Goal: Information Seeking & Learning: Learn about a topic

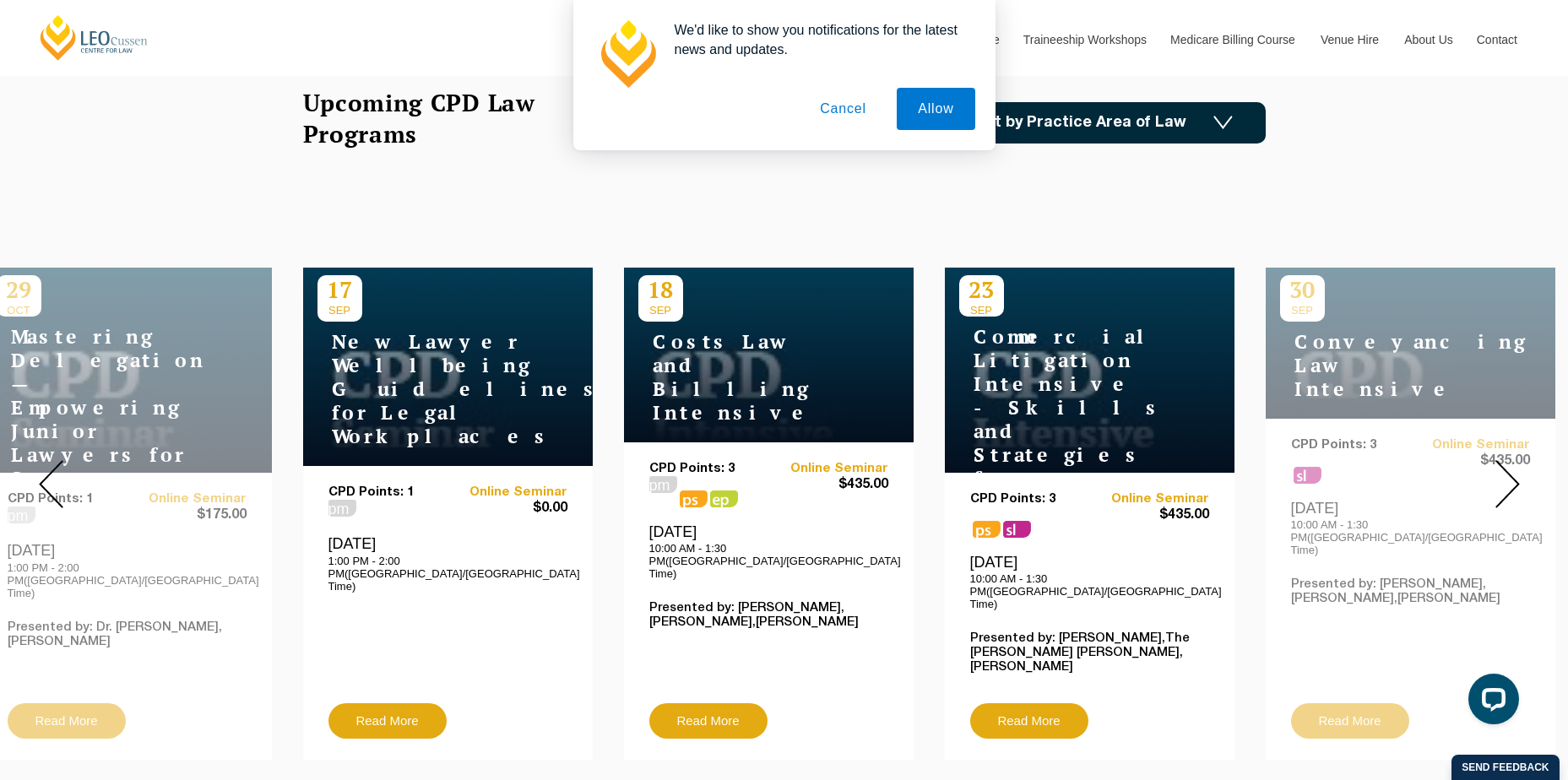
click at [404, 466] on div "CPD Points: 1 pm Online Seminar $0.00 [DATE] 1:00 PM - 2:00 PM([GEOGRAPHIC_DATA…" at bounding box center [448, 612] width 290 height 294
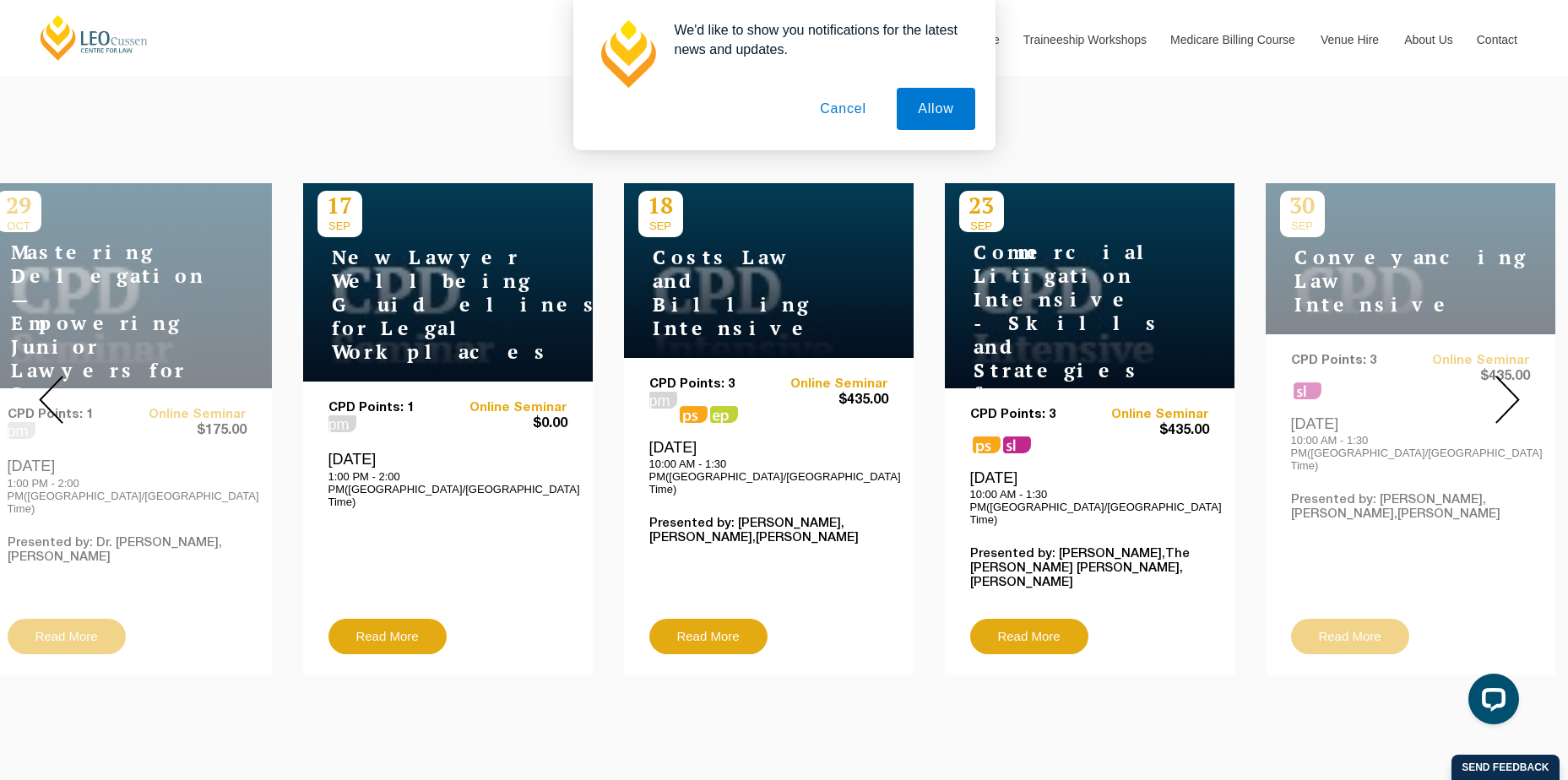
click at [1512, 383] on img at bounding box center [1507, 400] width 25 height 48
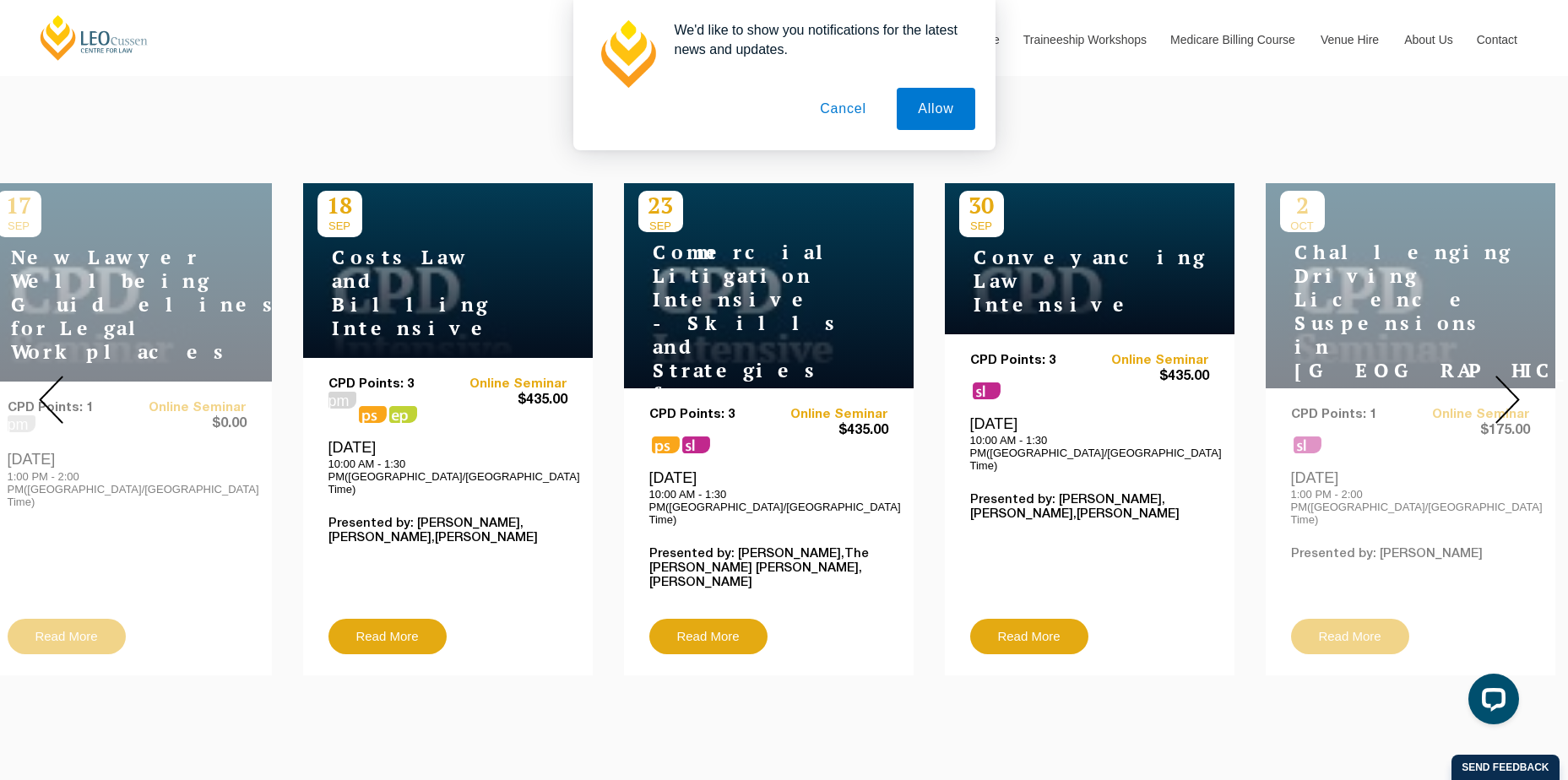
click at [1512, 383] on img at bounding box center [1507, 400] width 25 height 48
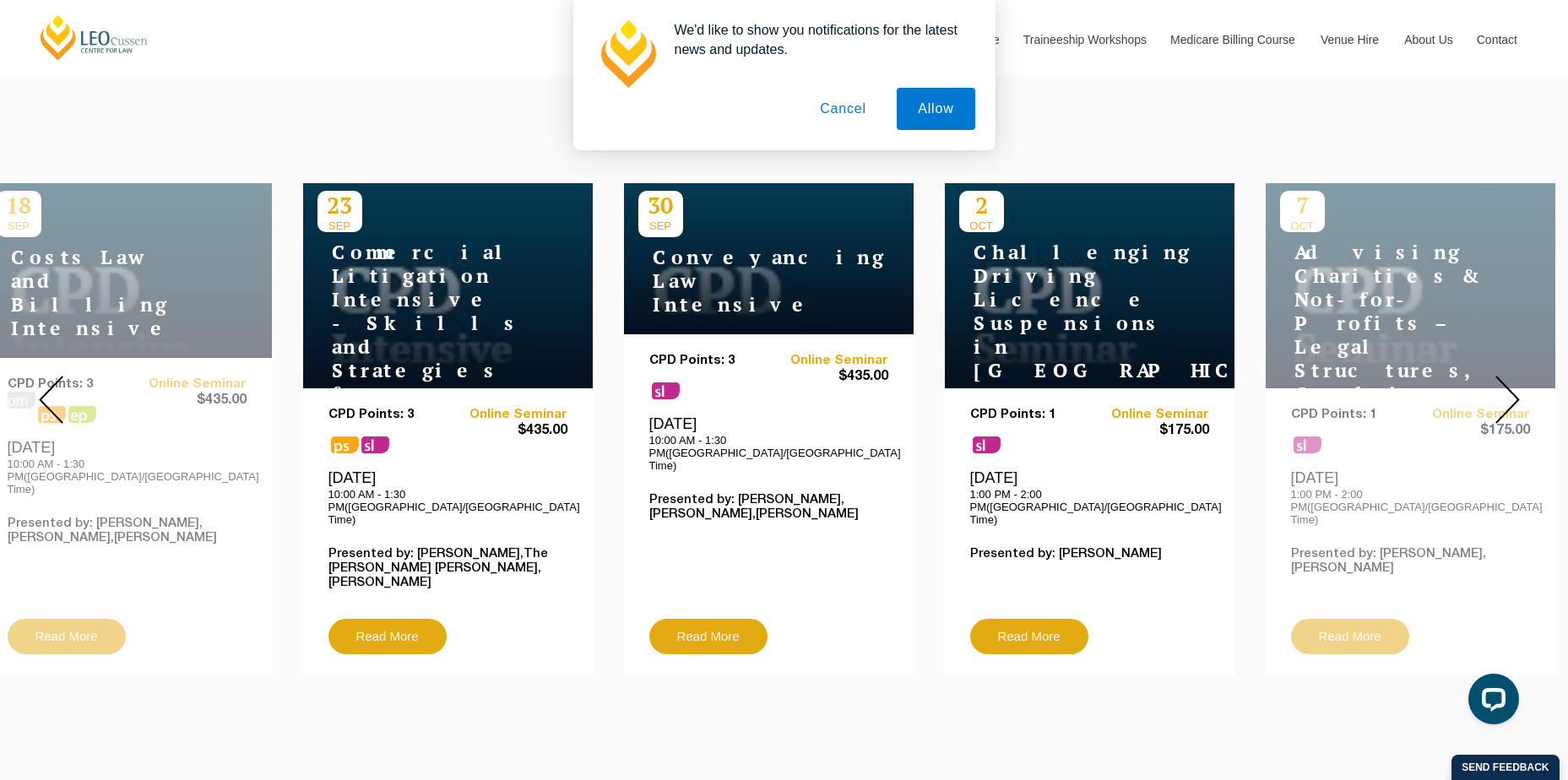
click at [1512, 383] on img at bounding box center [1507, 400] width 25 height 48
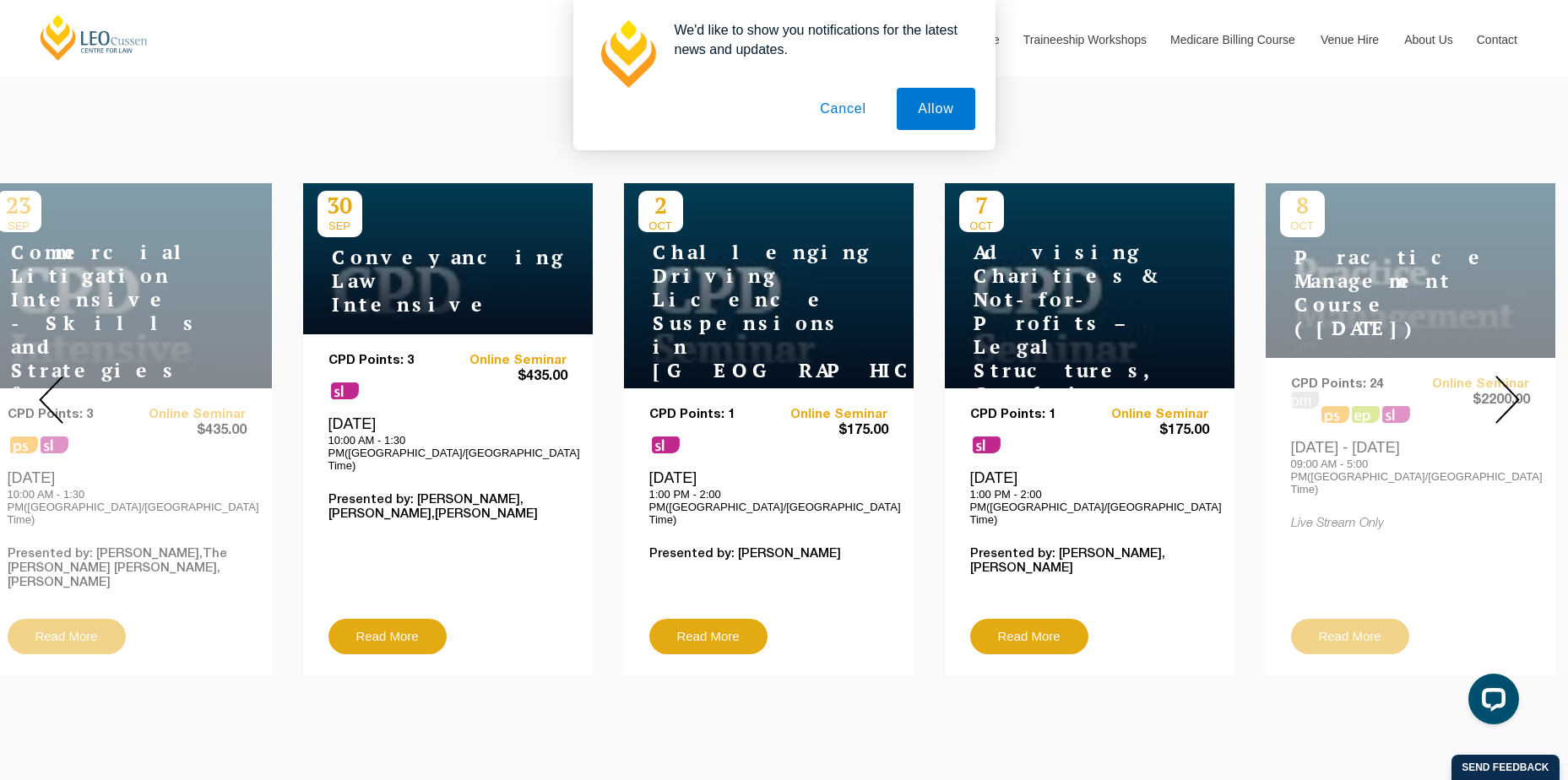
click at [1512, 383] on img at bounding box center [1507, 400] width 25 height 48
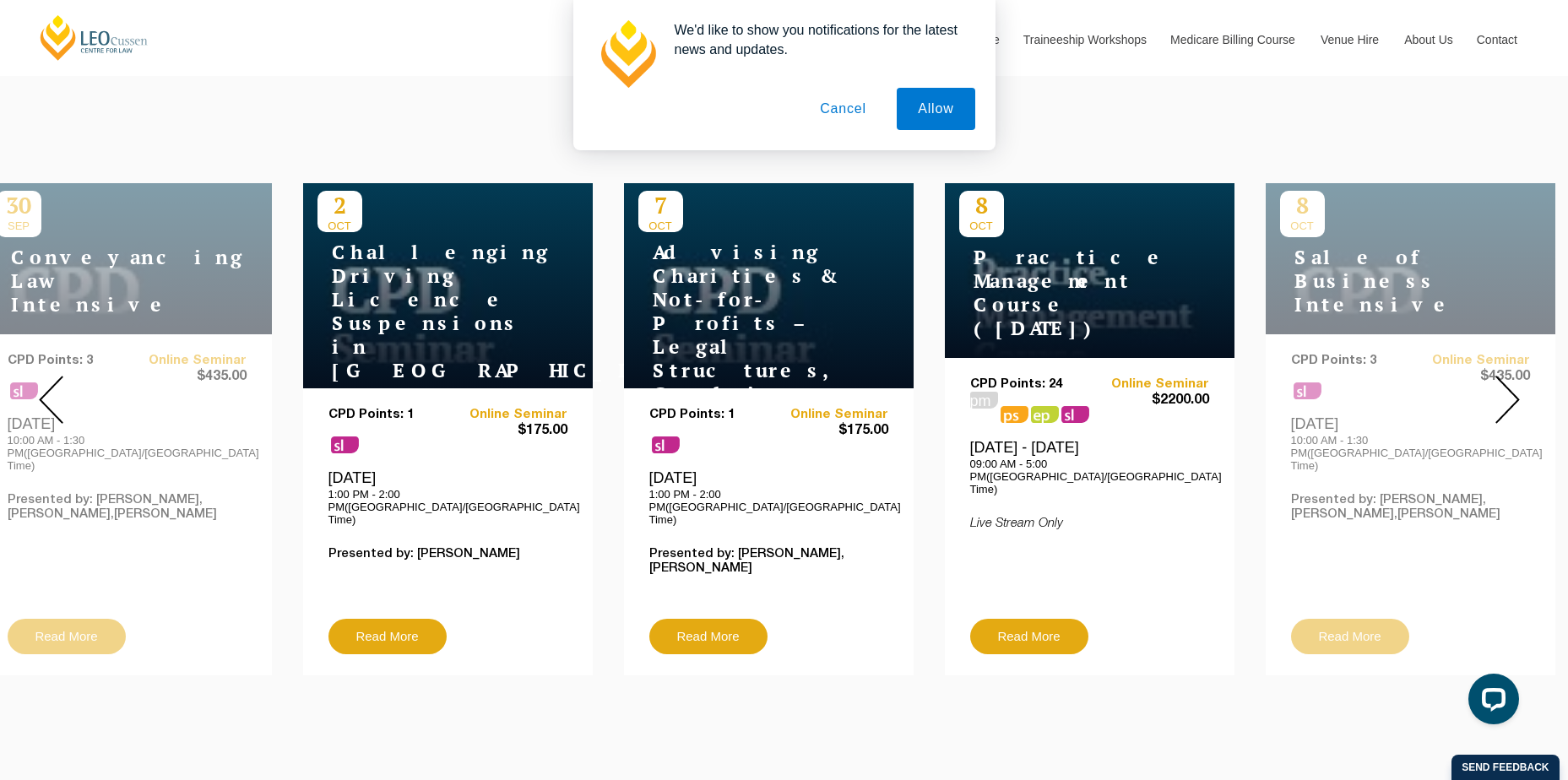
click at [1512, 383] on img at bounding box center [1507, 400] width 25 height 48
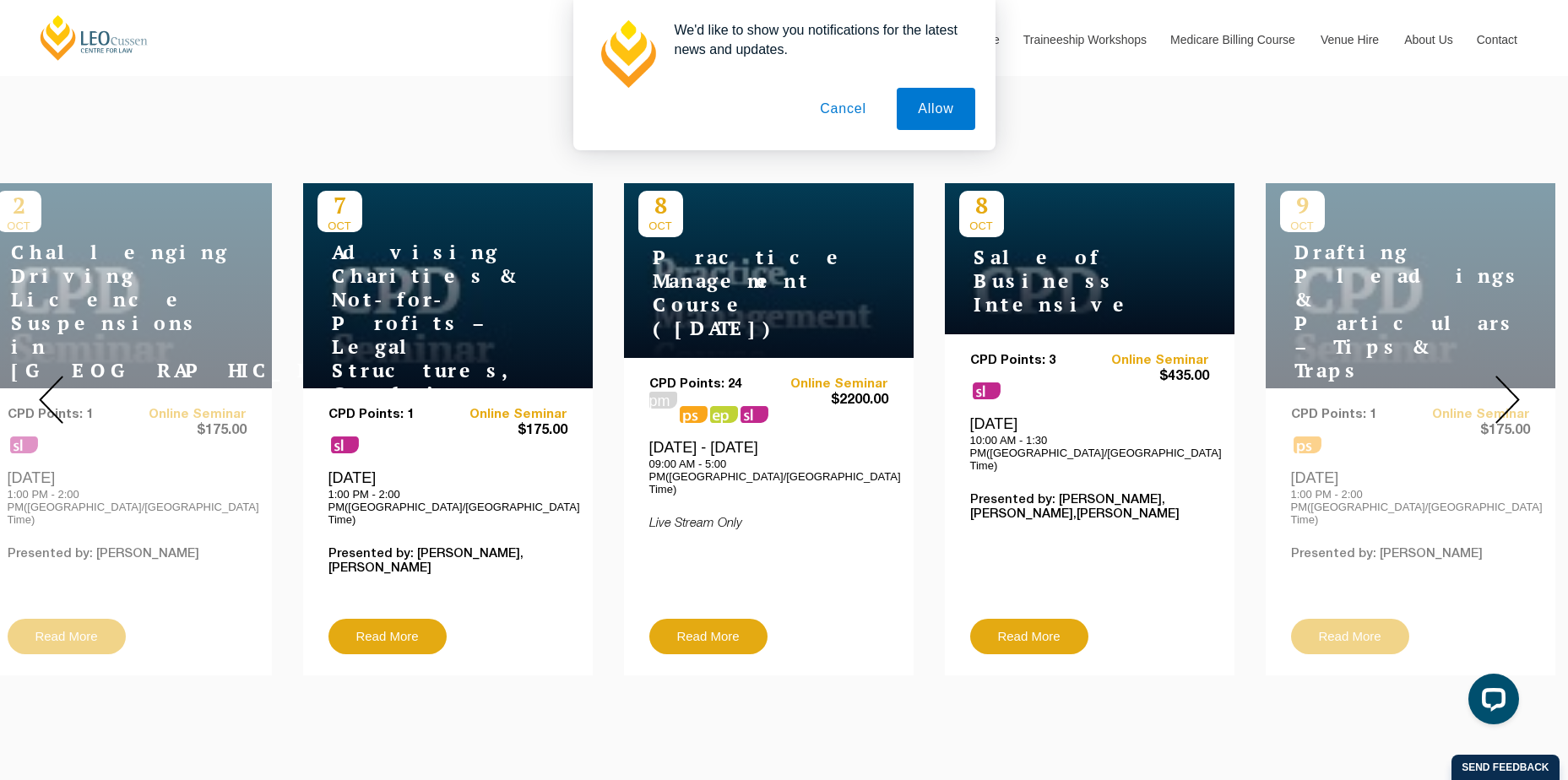
click at [1512, 383] on img at bounding box center [1507, 400] width 25 height 48
click at [1505, 383] on img at bounding box center [1507, 400] width 25 height 48
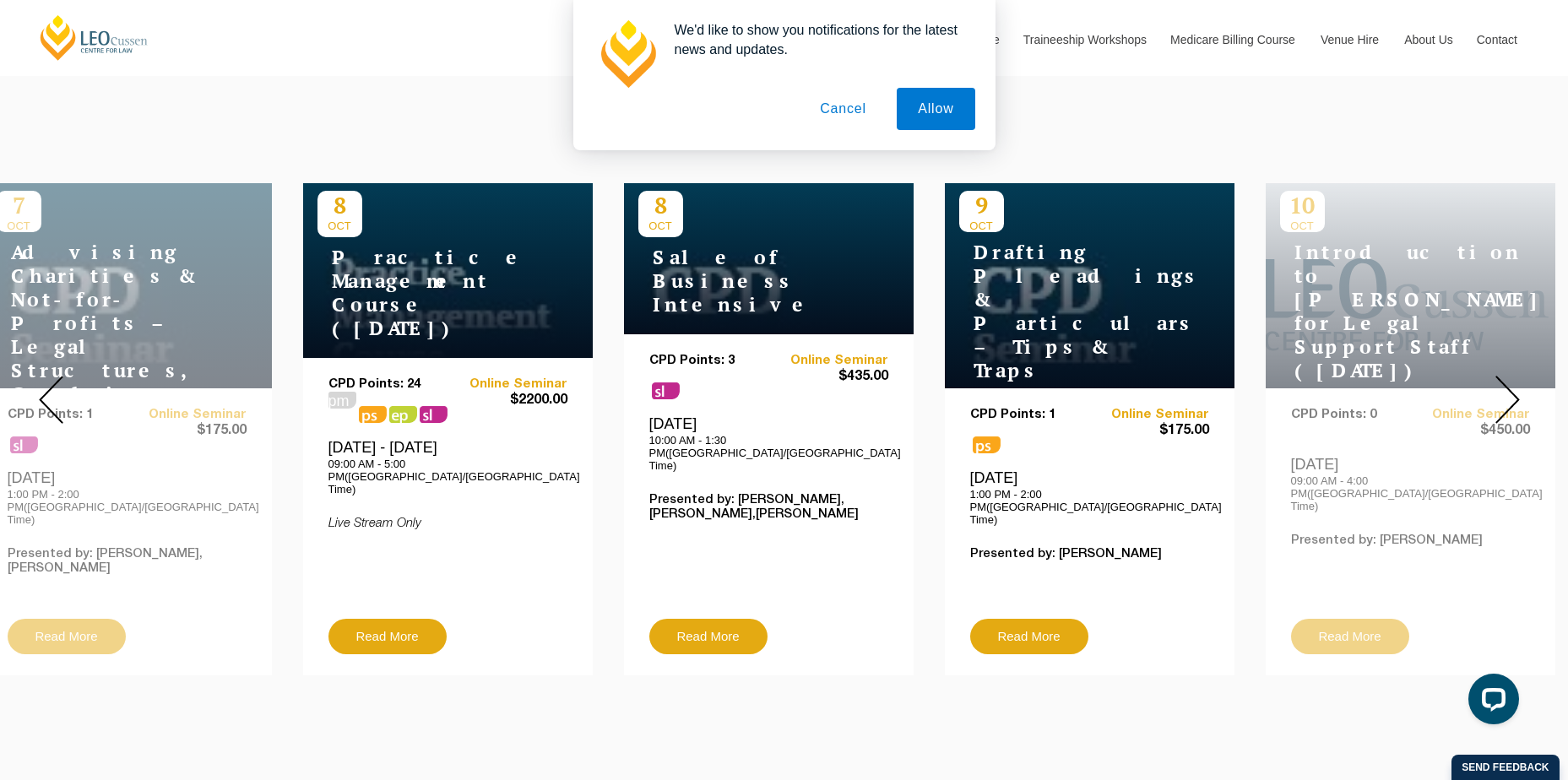
click at [1505, 383] on img at bounding box center [1507, 400] width 25 height 48
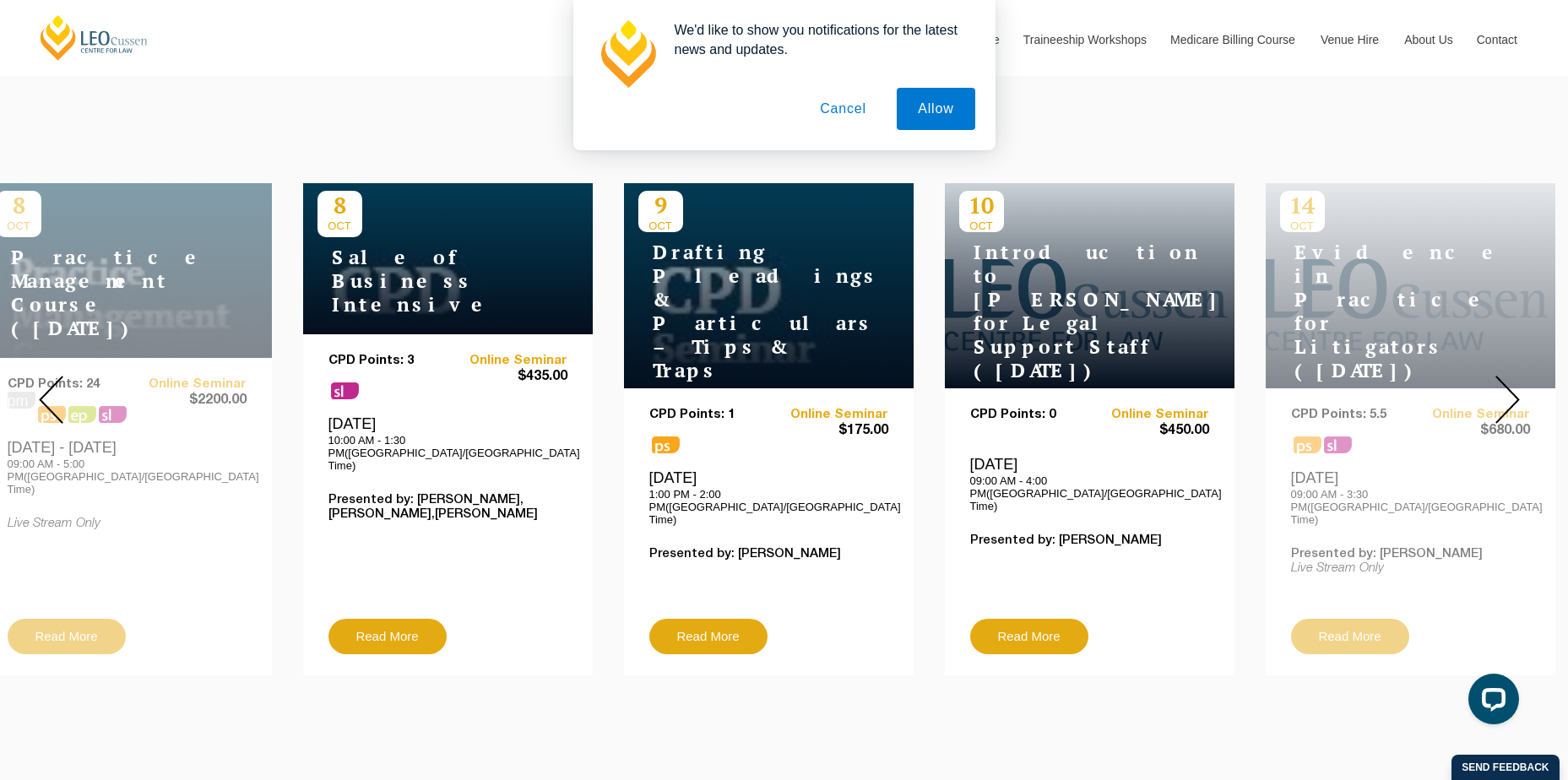
click at [1505, 383] on img at bounding box center [1507, 400] width 25 height 48
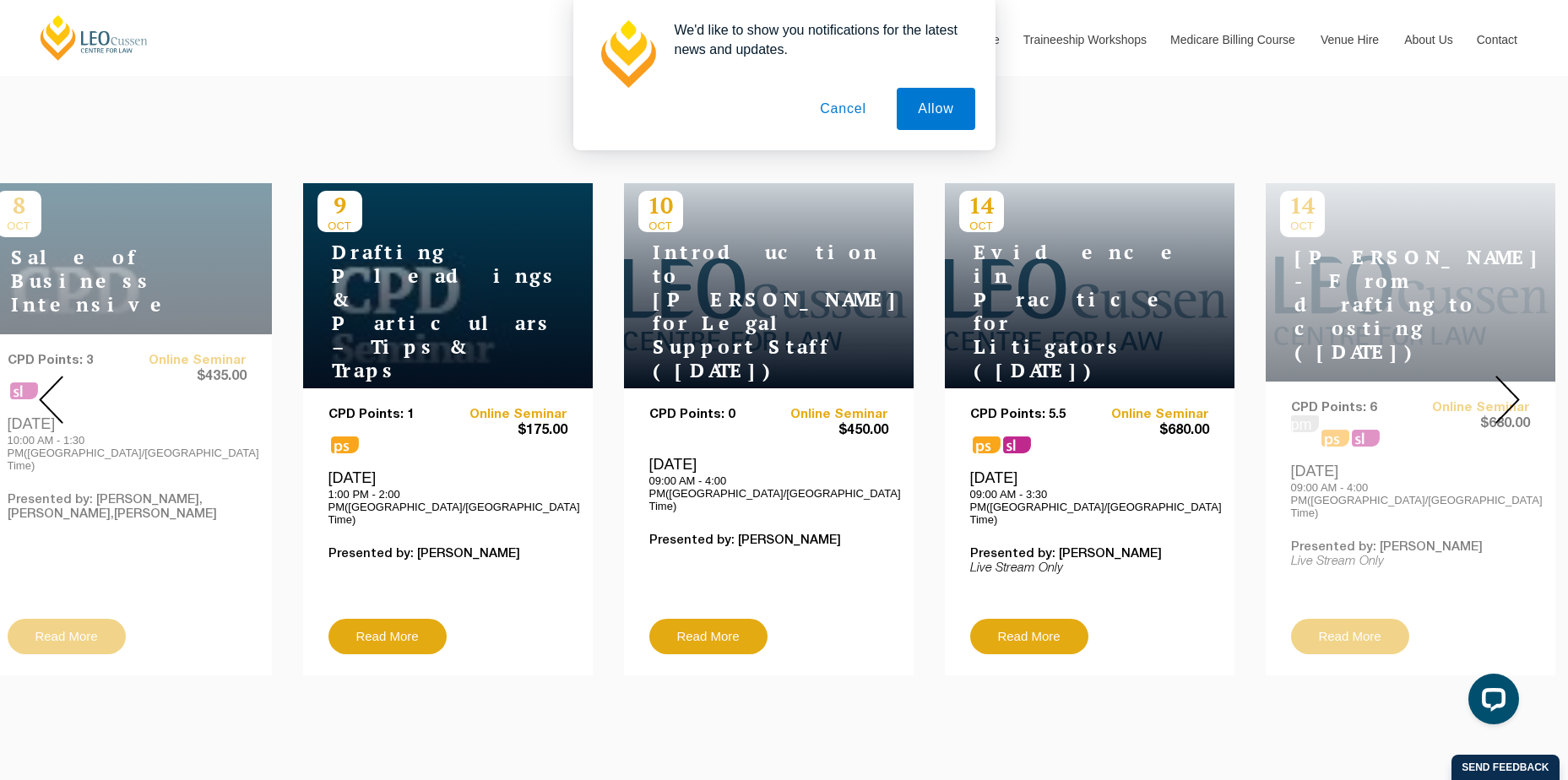
click at [1505, 383] on img at bounding box center [1507, 400] width 25 height 48
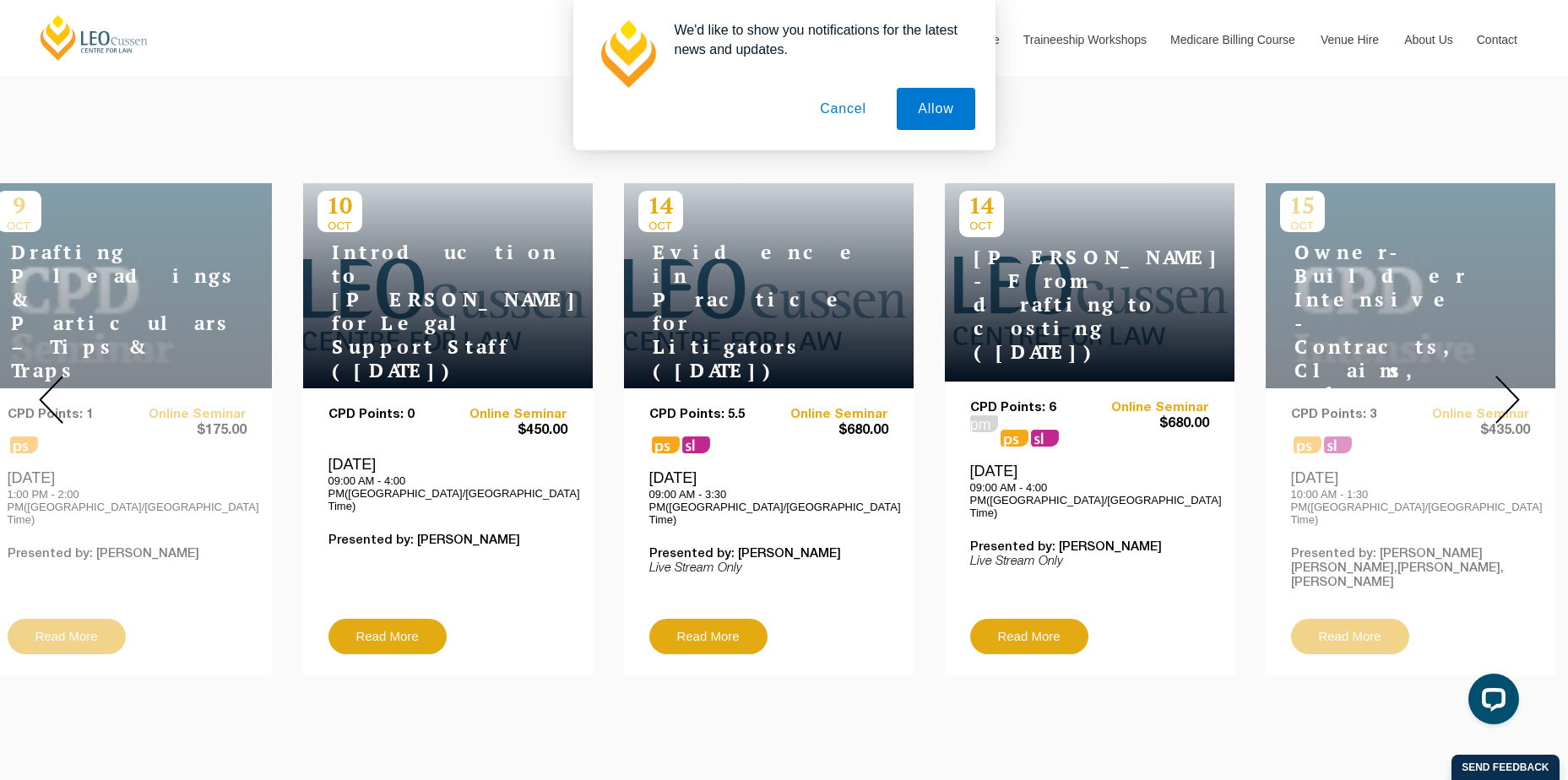
click at [1505, 383] on img at bounding box center [1507, 400] width 25 height 48
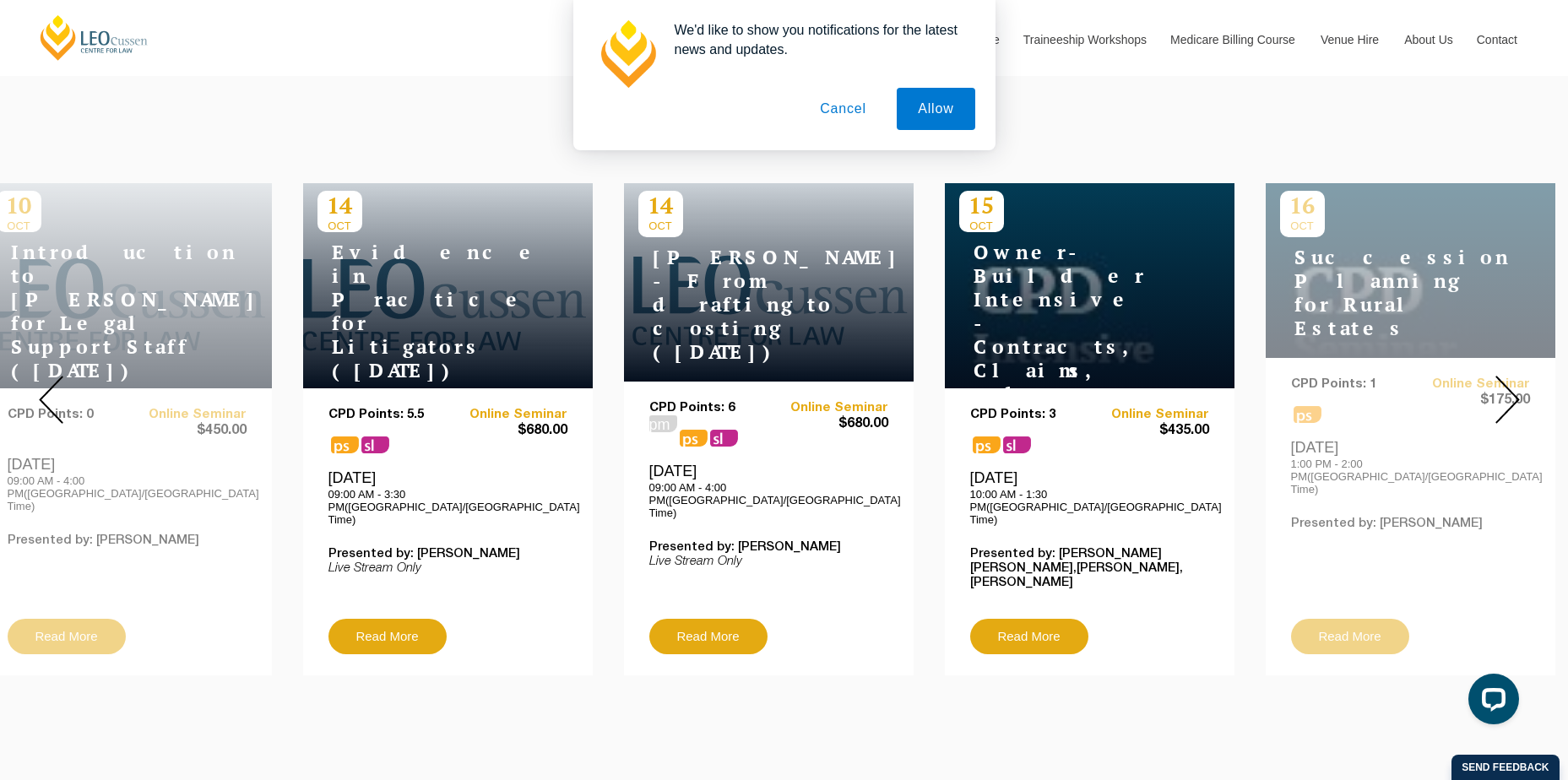
click at [1505, 383] on img at bounding box center [1507, 400] width 25 height 48
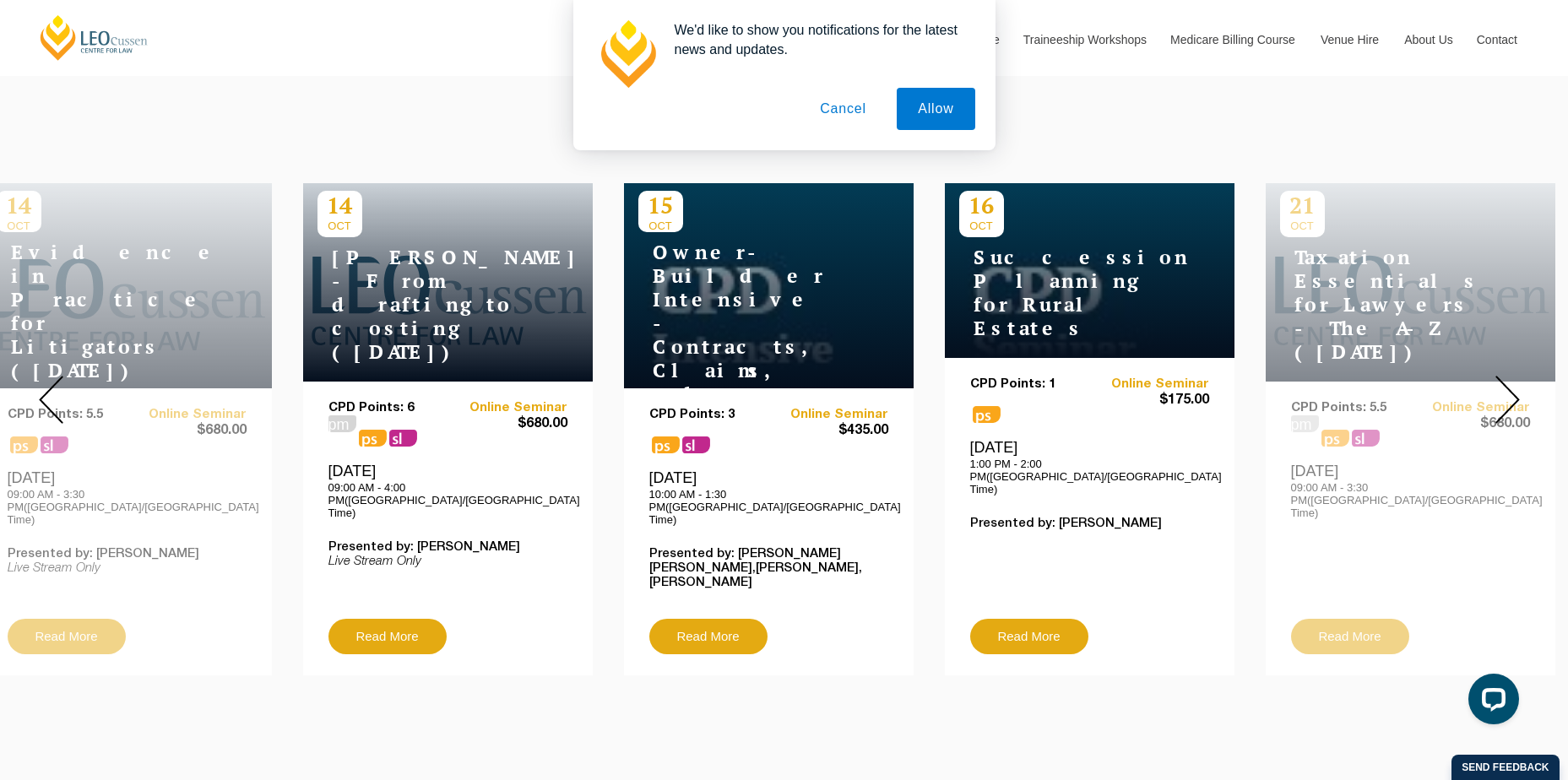
click at [1505, 383] on img at bounding box center [1507, 400] width 25 height 48
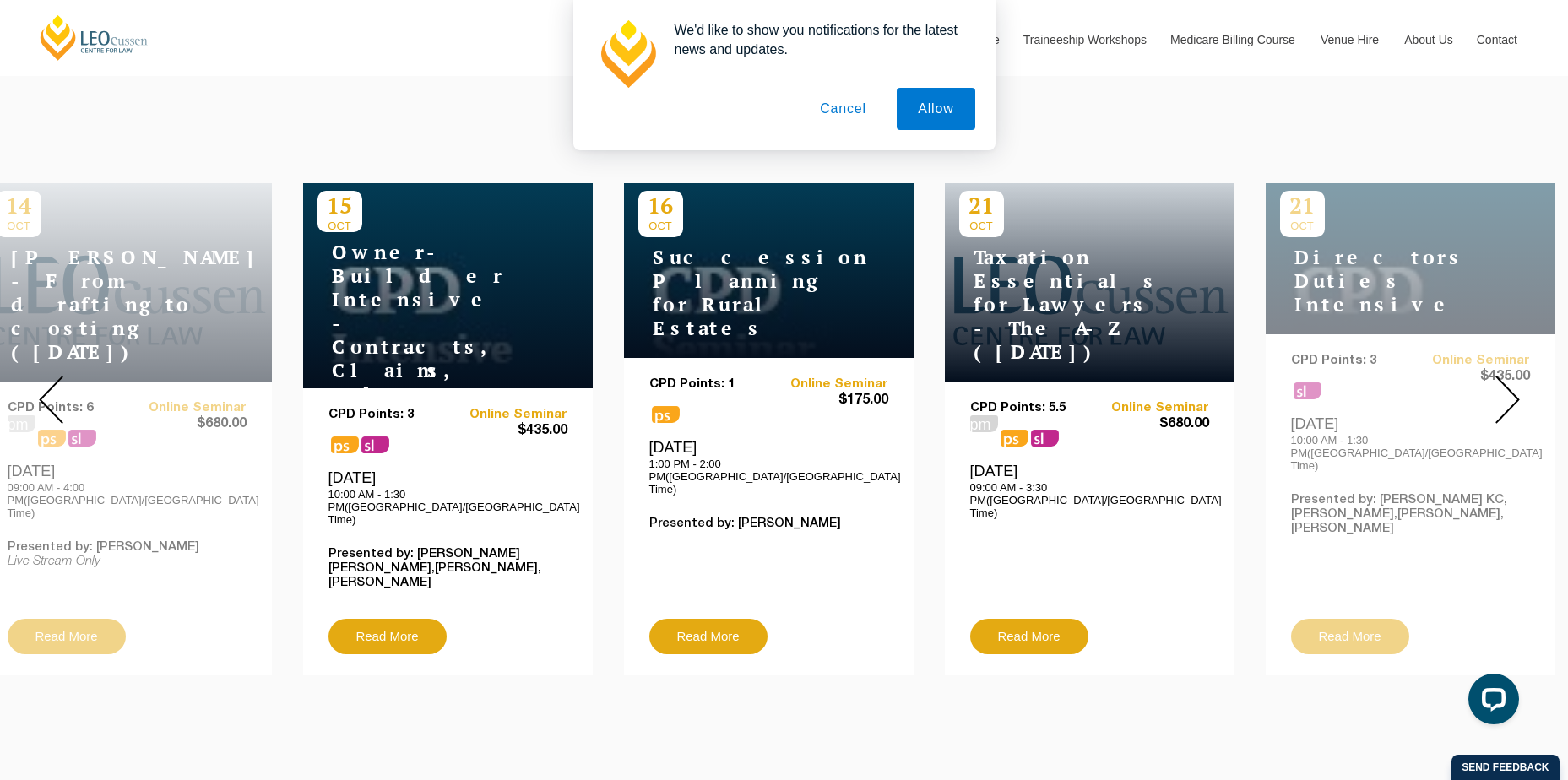
click at [1505, 383] on img at bounding box center [1507, 400] width 25 height 48
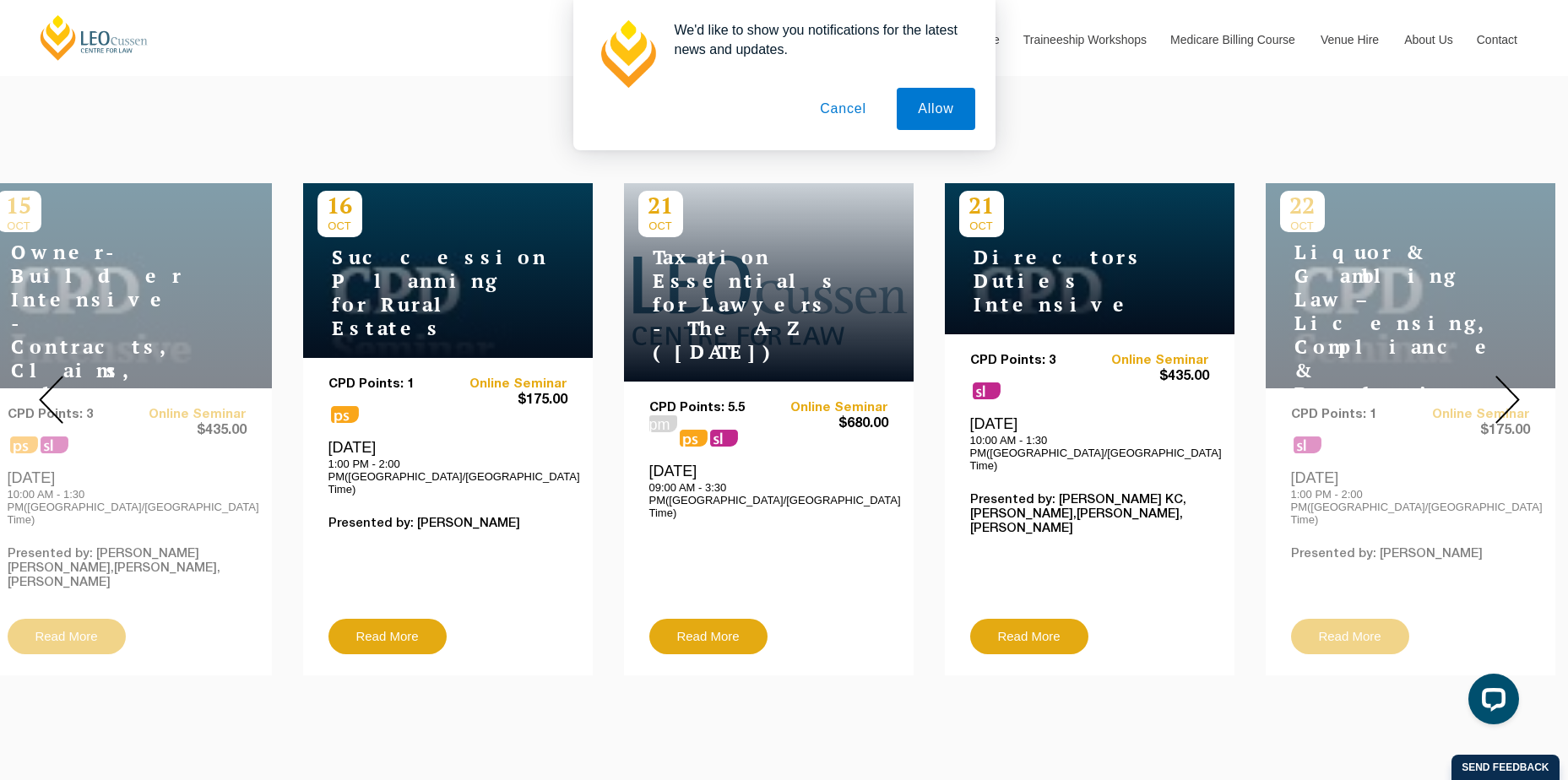
click at [1505, 383] on img at bounding box center [1507, 400] width 25 height 48
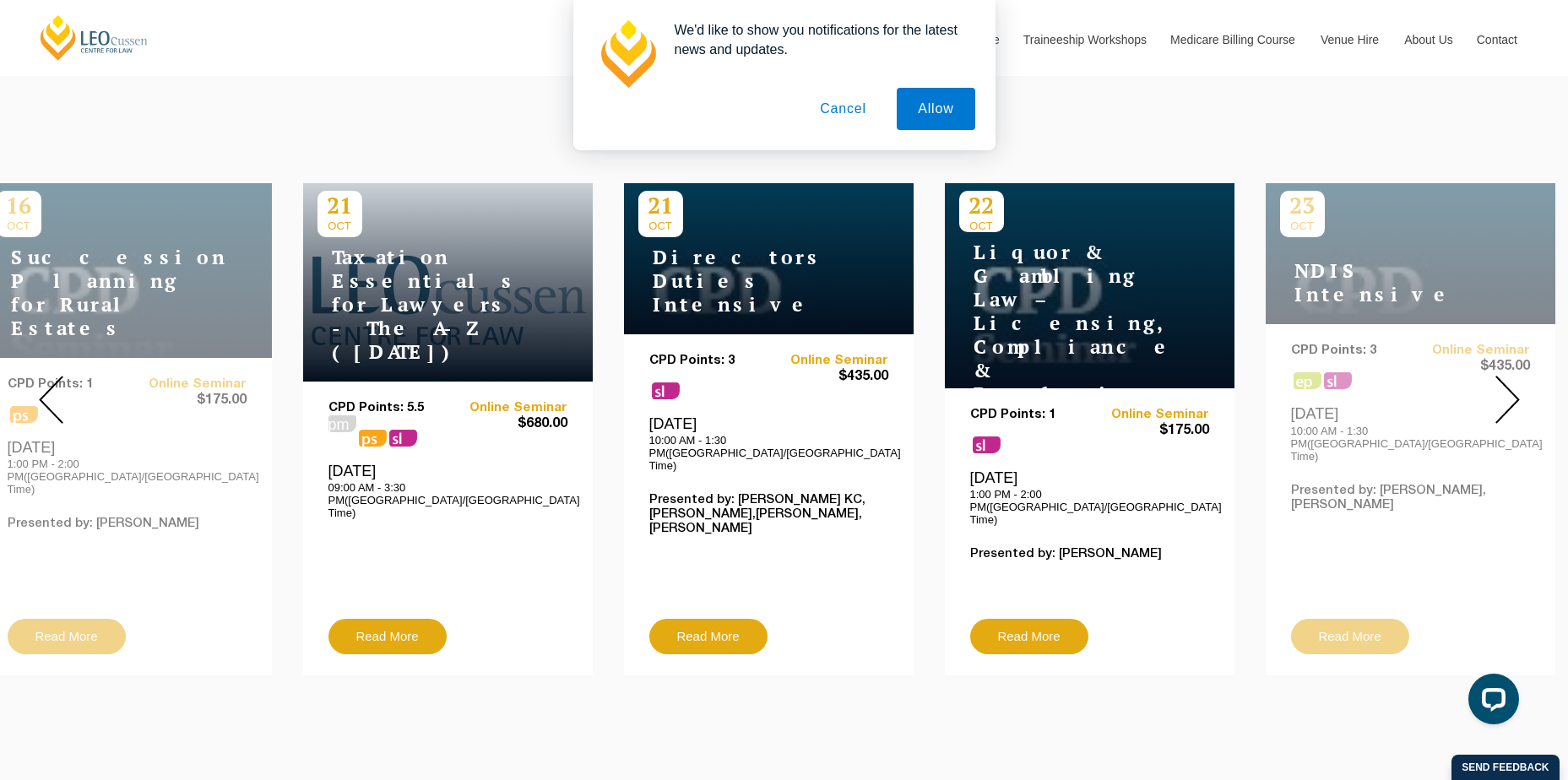
click at [1505, 383] on img at bounding box center [1507, 400] width 25 height 48
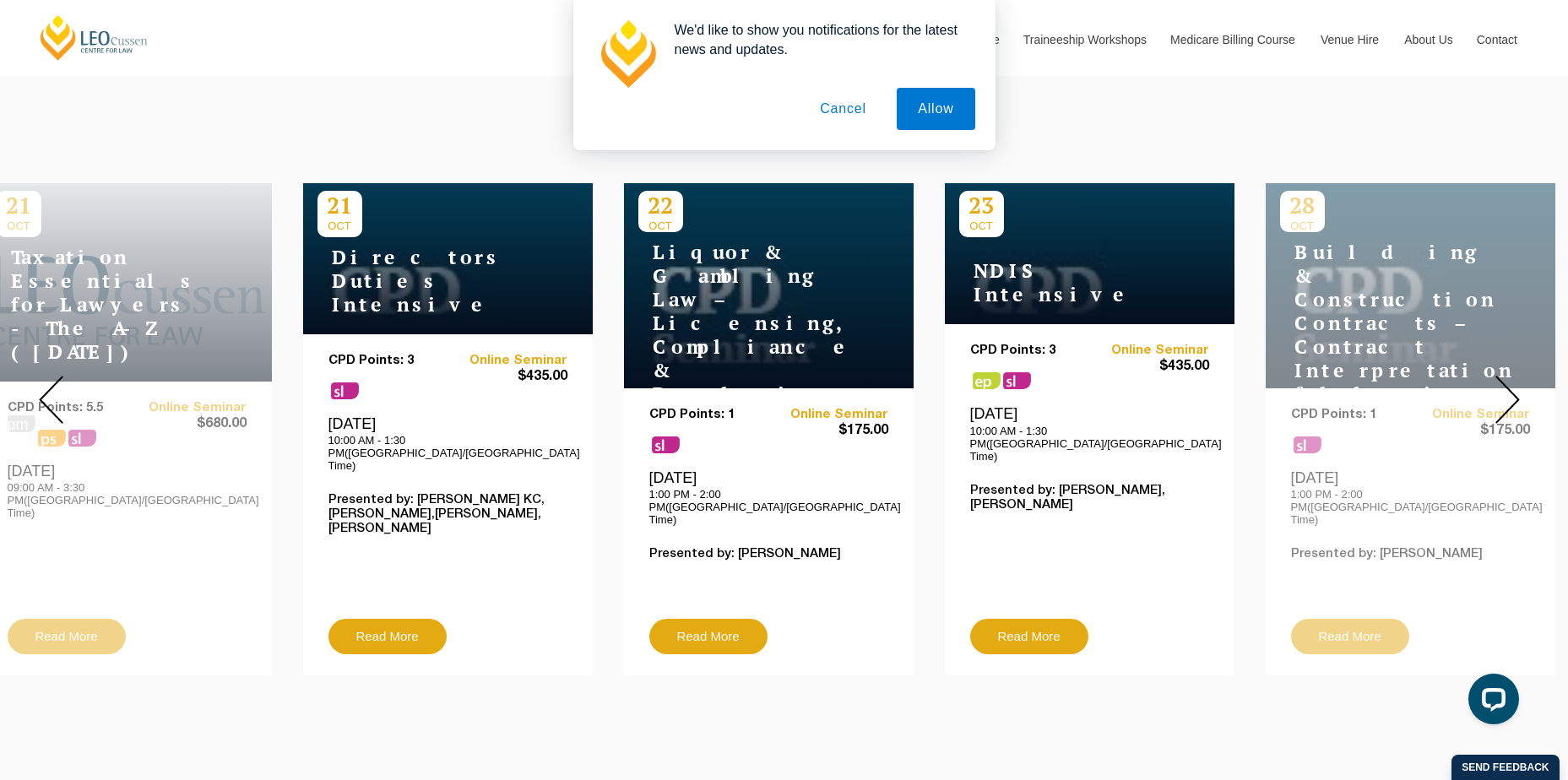
click at [1505, 383] on img at bounding box center [1507, 400] width 25 height 48
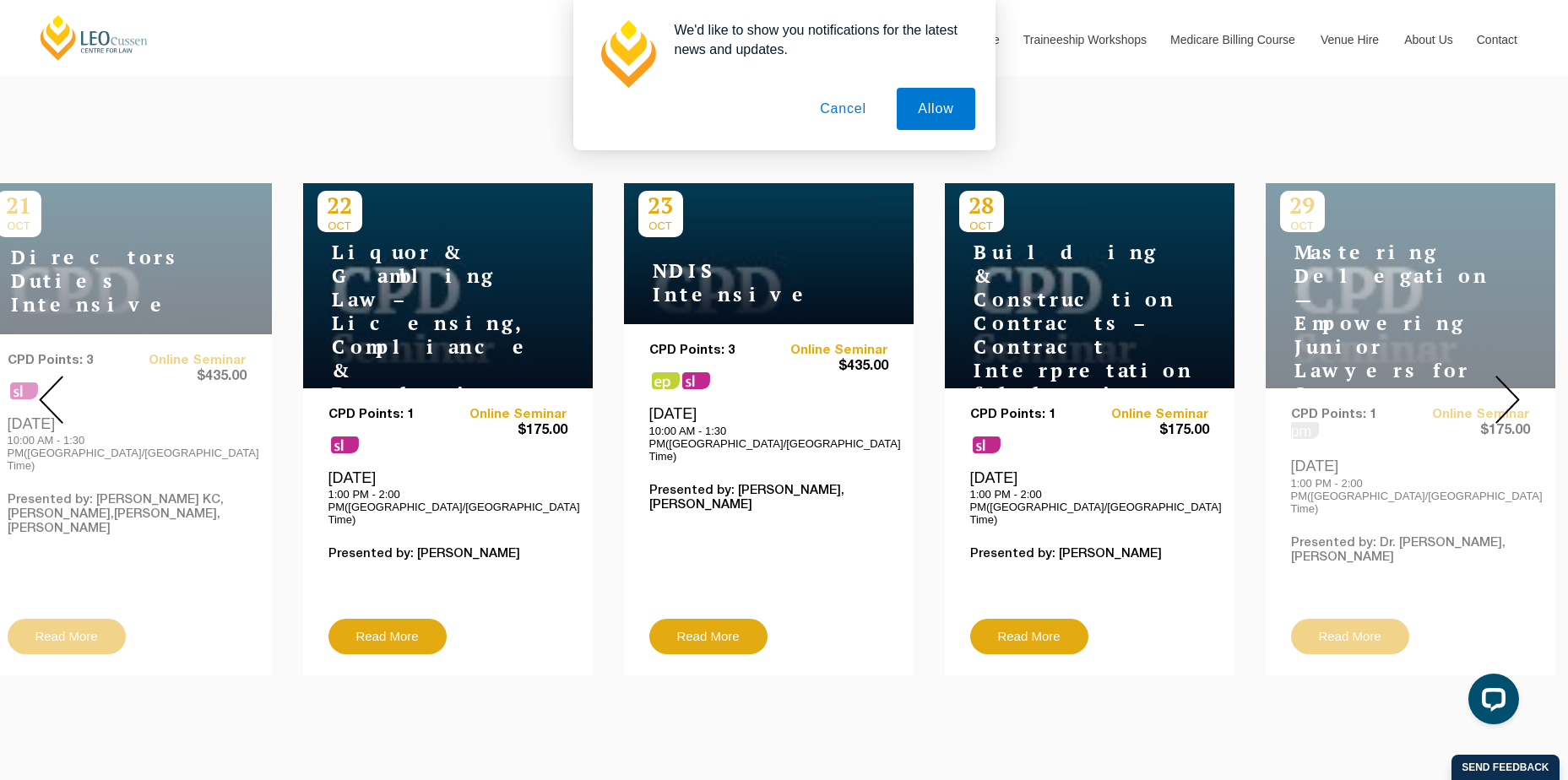
click at [1505, 383] on img at bounding box center [1507, 400] width 25 height 48
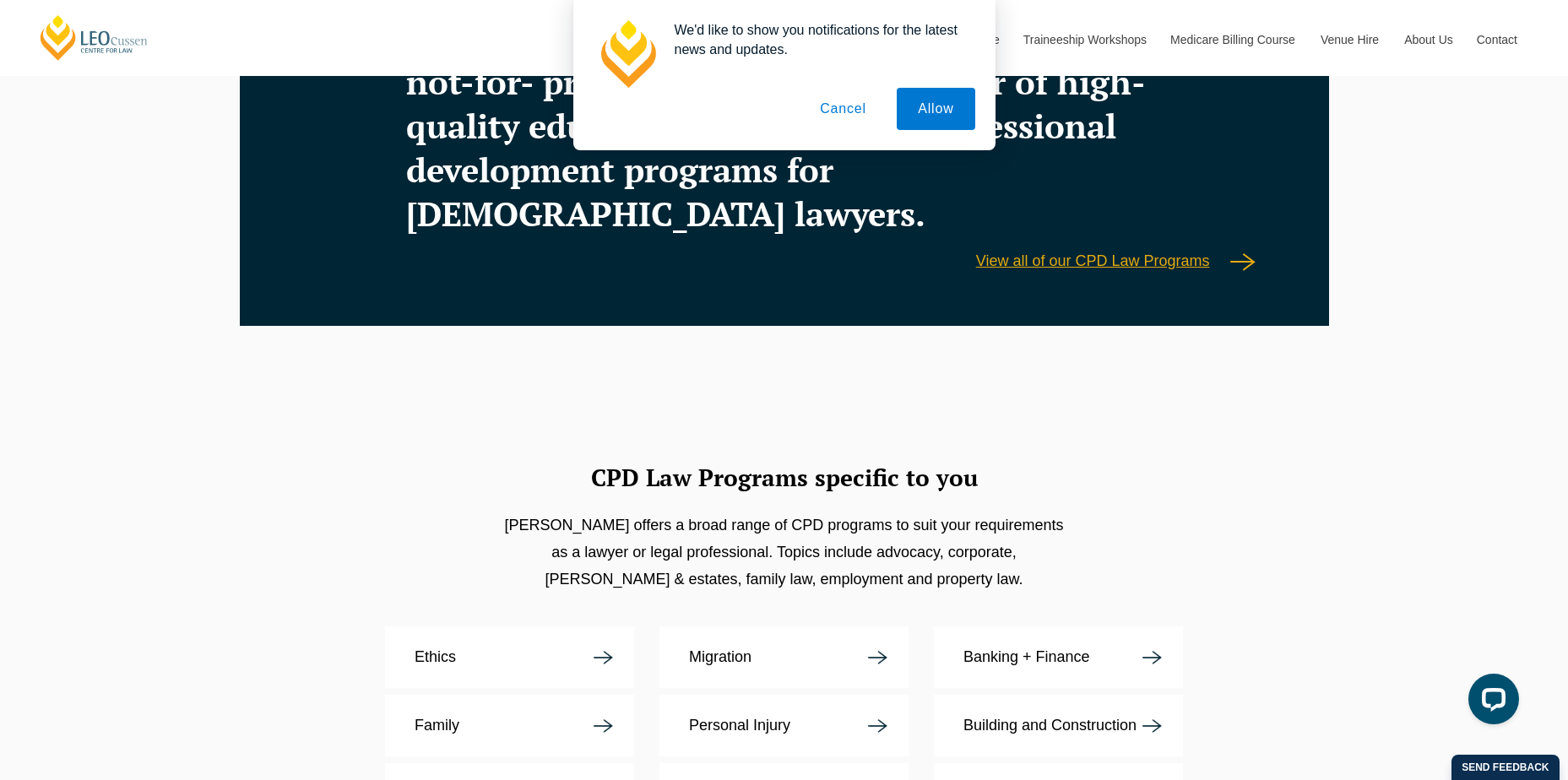
scroll to position [2872, 0]
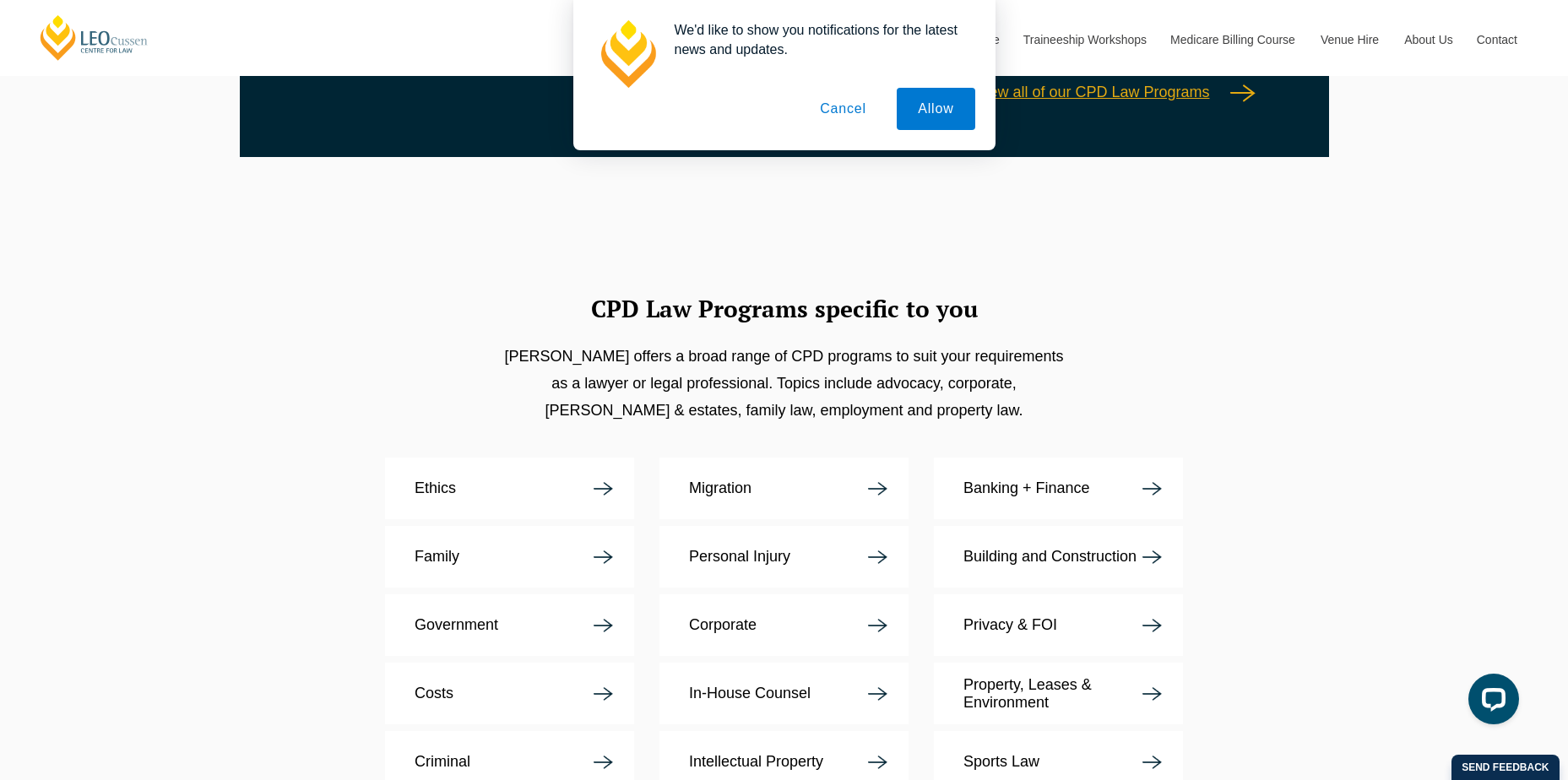
click at [858, 107] on button "Cancel" at bounding box center [842, 109] width 89 height 42
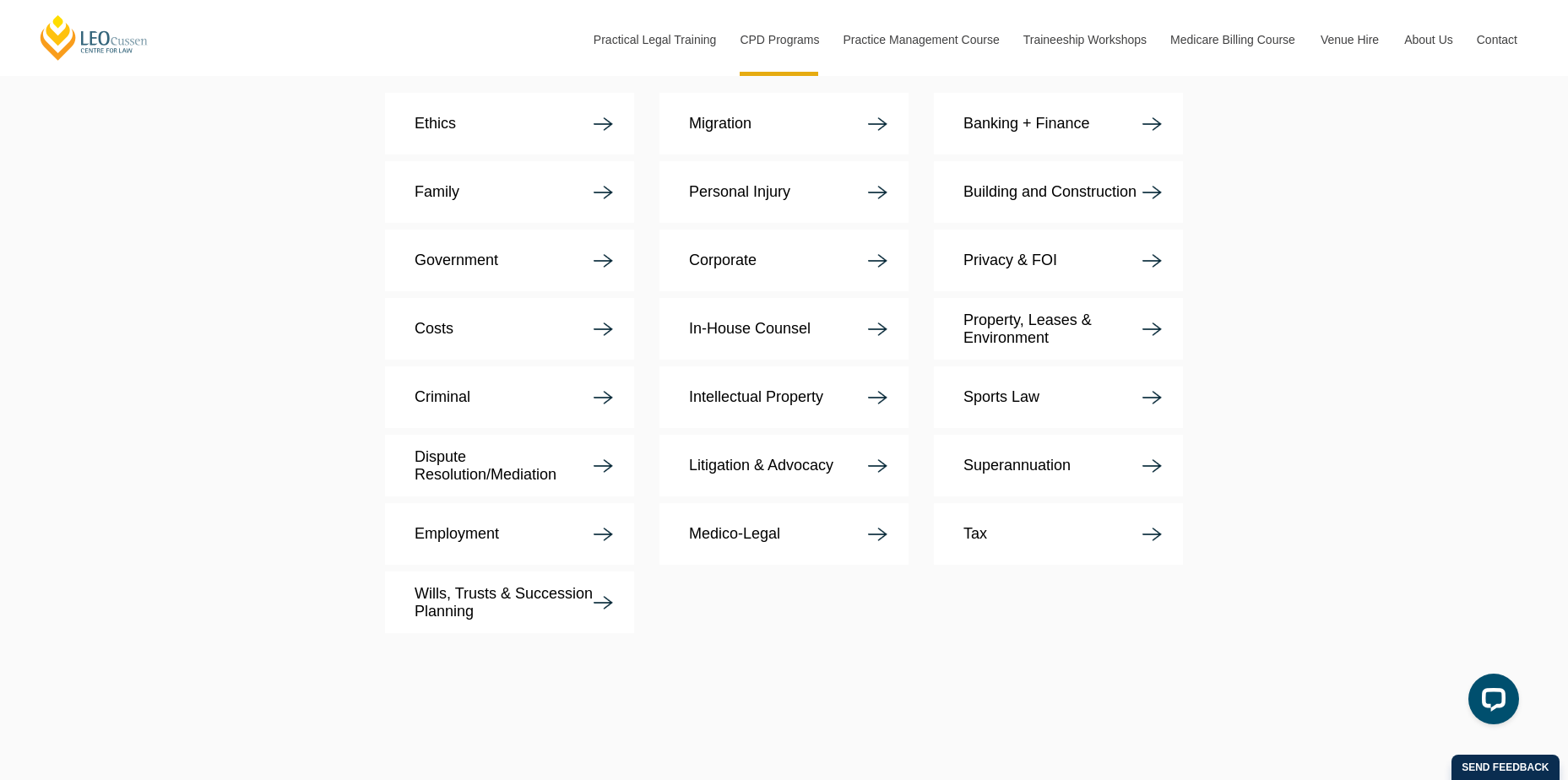
scroll to position [3067, 0]
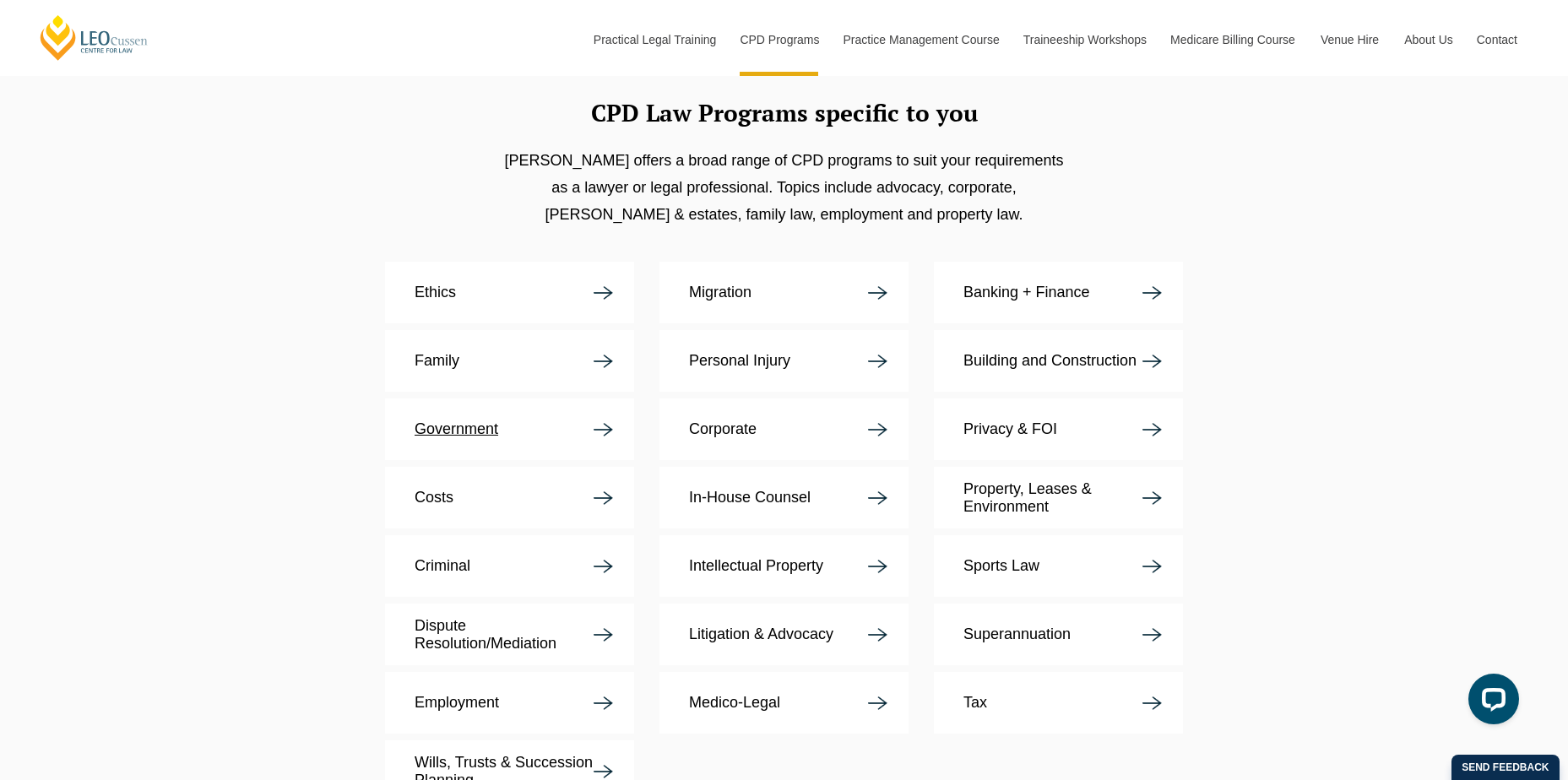
click at [500, 399] on link "Government" at bounding box center [510, 429] width 249 height 62
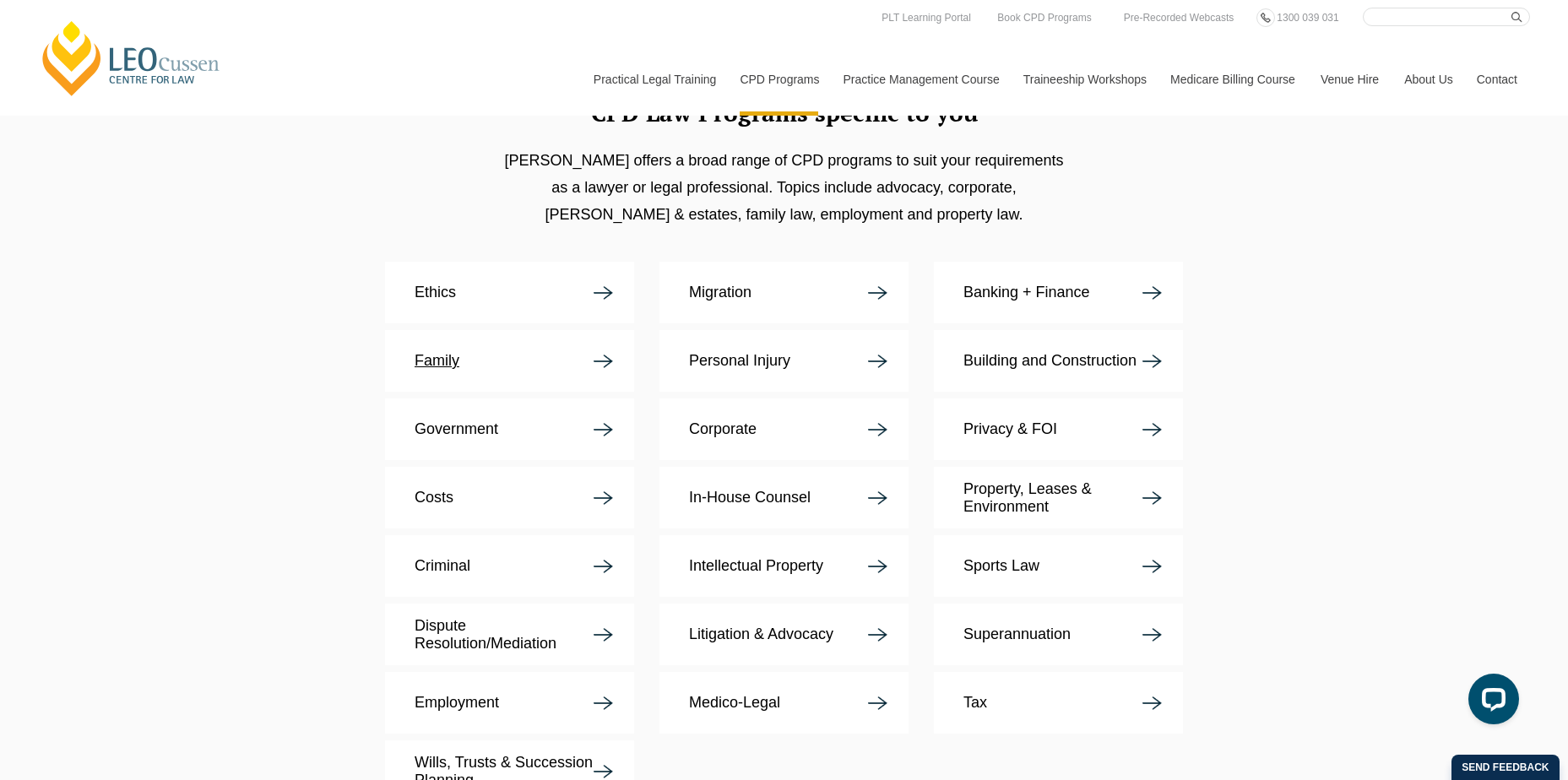
click at [489, 330] on link "Family" at bounding box center [510, 361] width 249 height 62
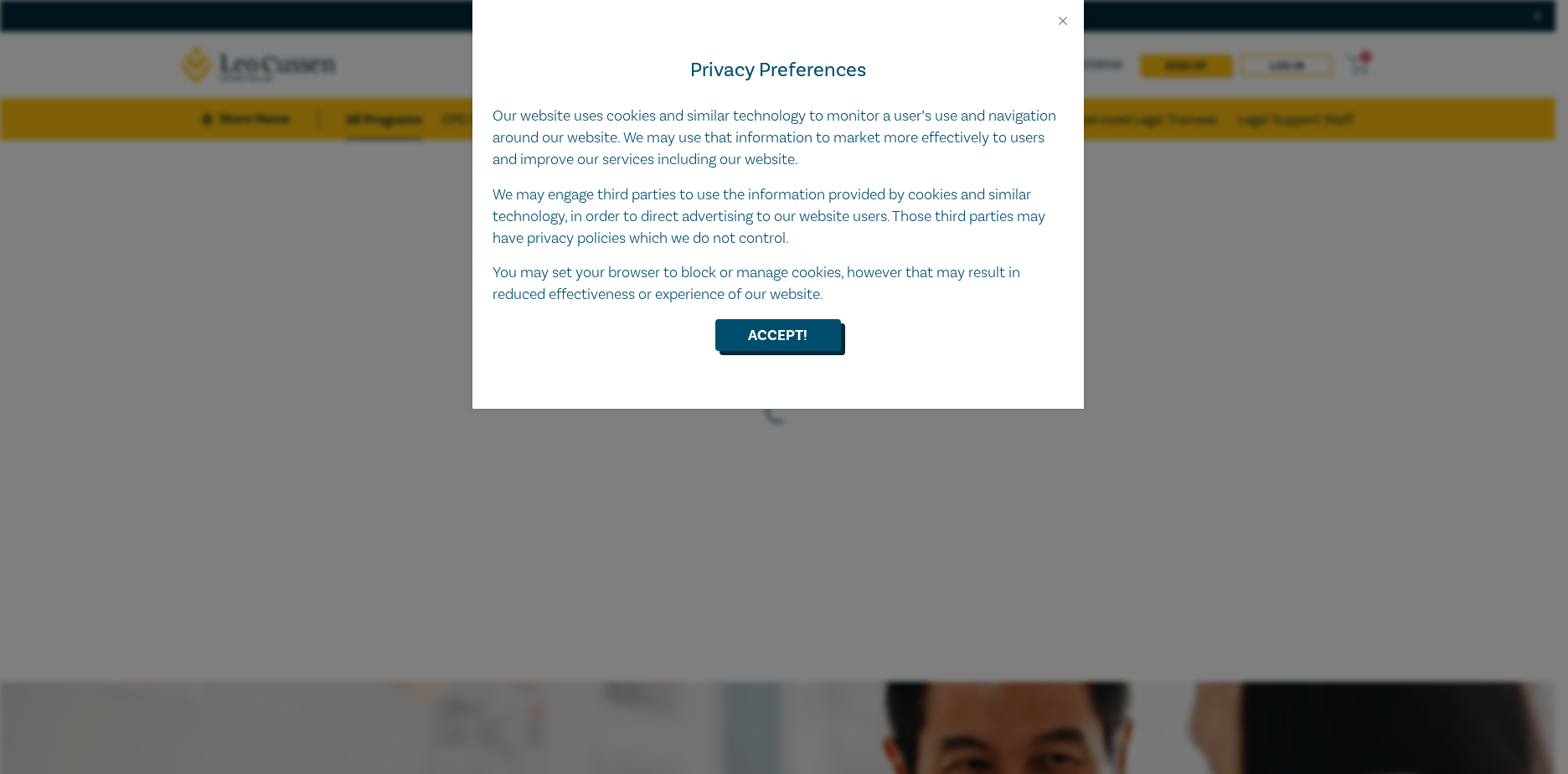
click at [816, 329] on button "Accept!" at bounding box center [779, 335] width 126 height 32
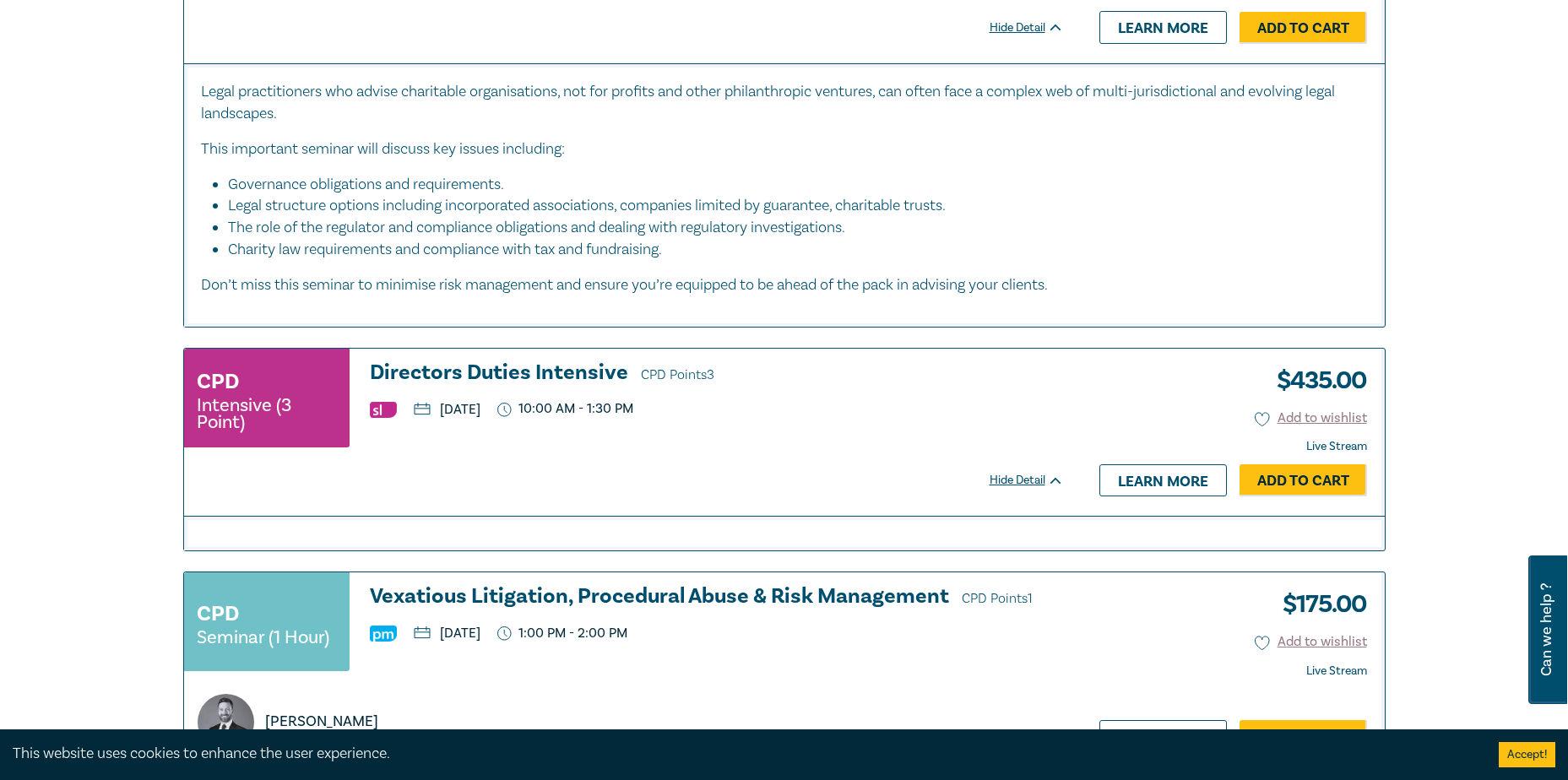
scroll to position [506, 0]
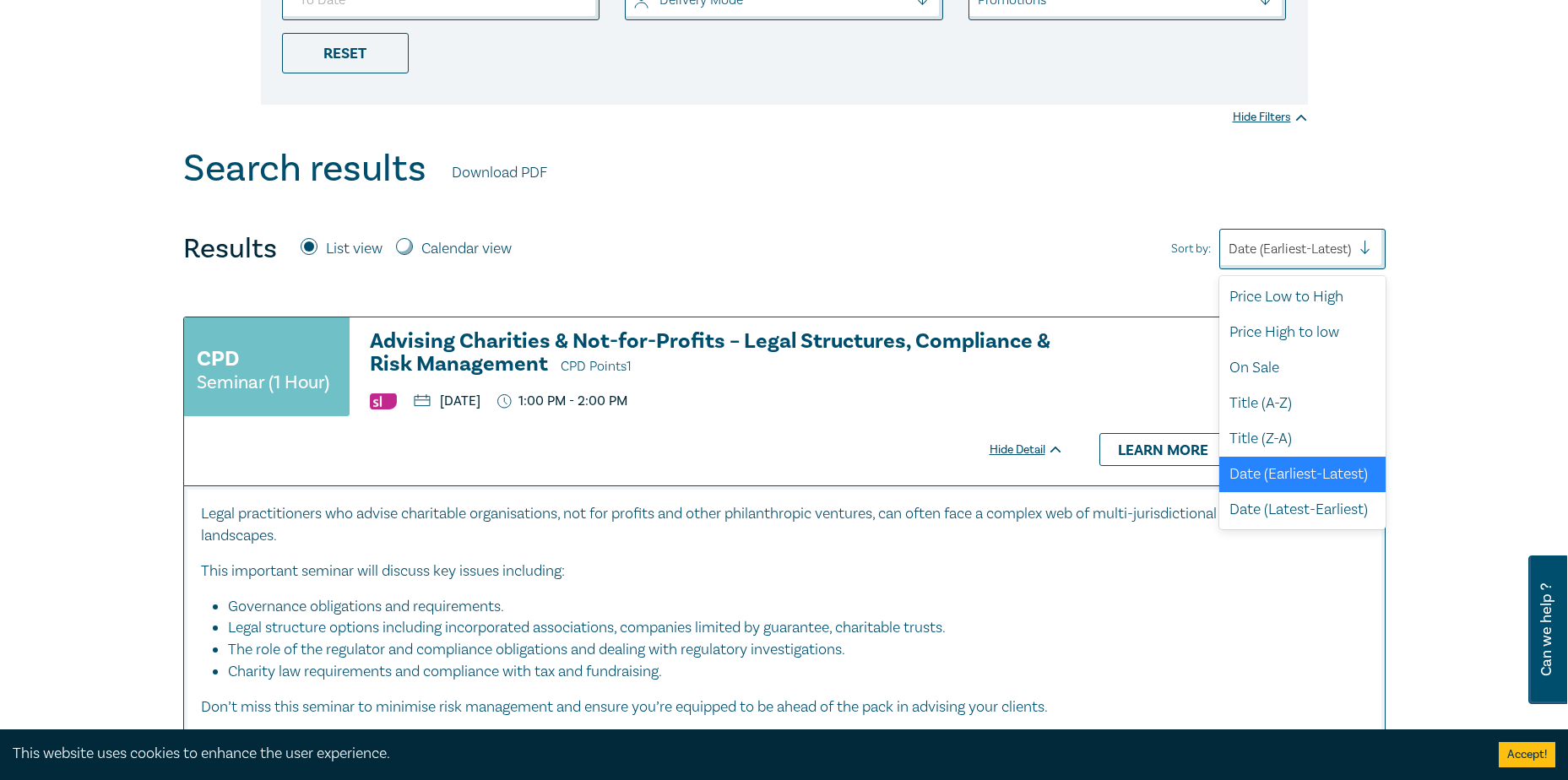
click at [1330, 246] on div at bounding box center [1289, 249] width 123 height 22
click at [1317, 301] on div "Price Low to High" at bounding box center [1302, 296] width 166 height 36
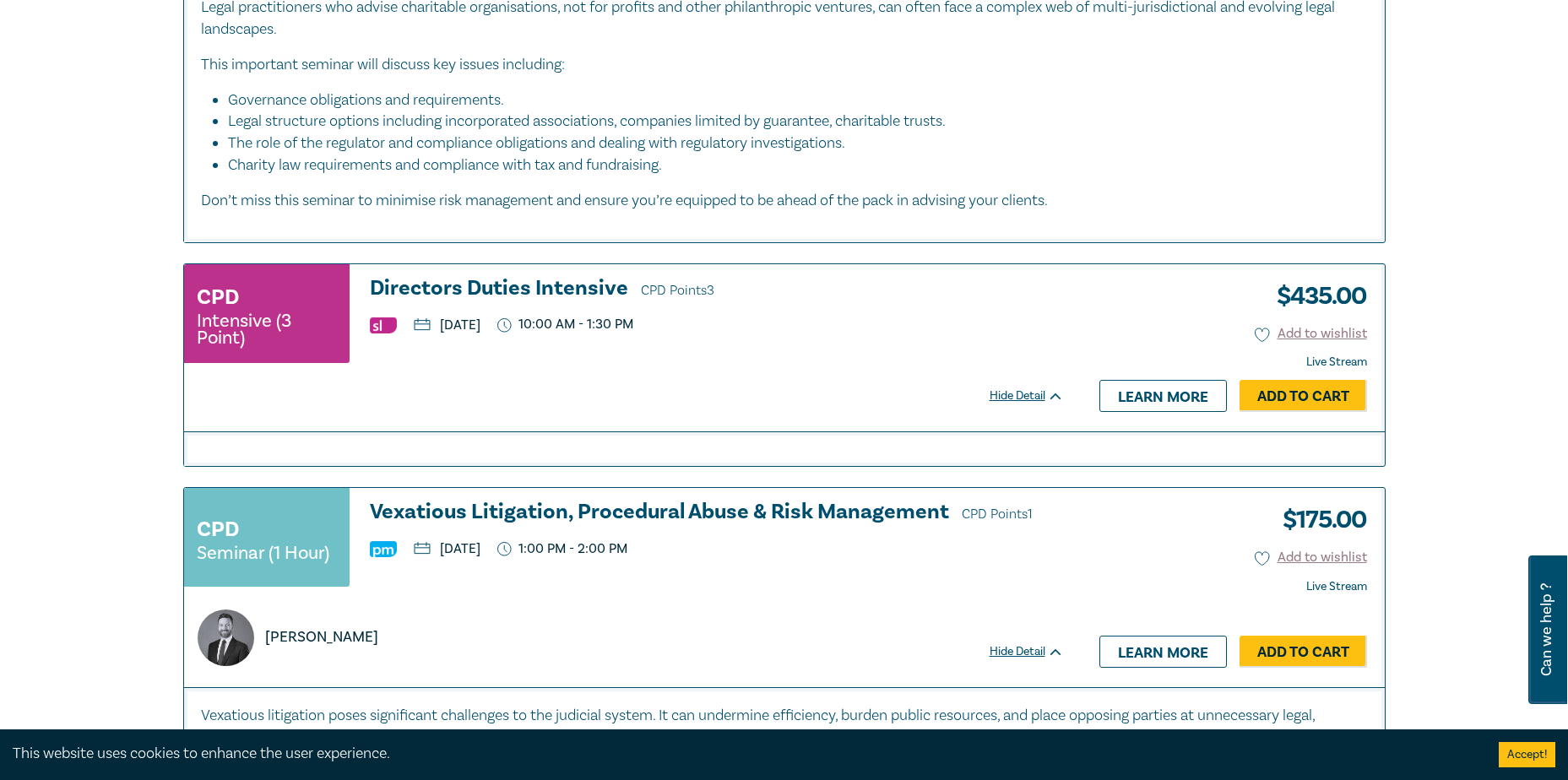
scroll to position [506, 0]
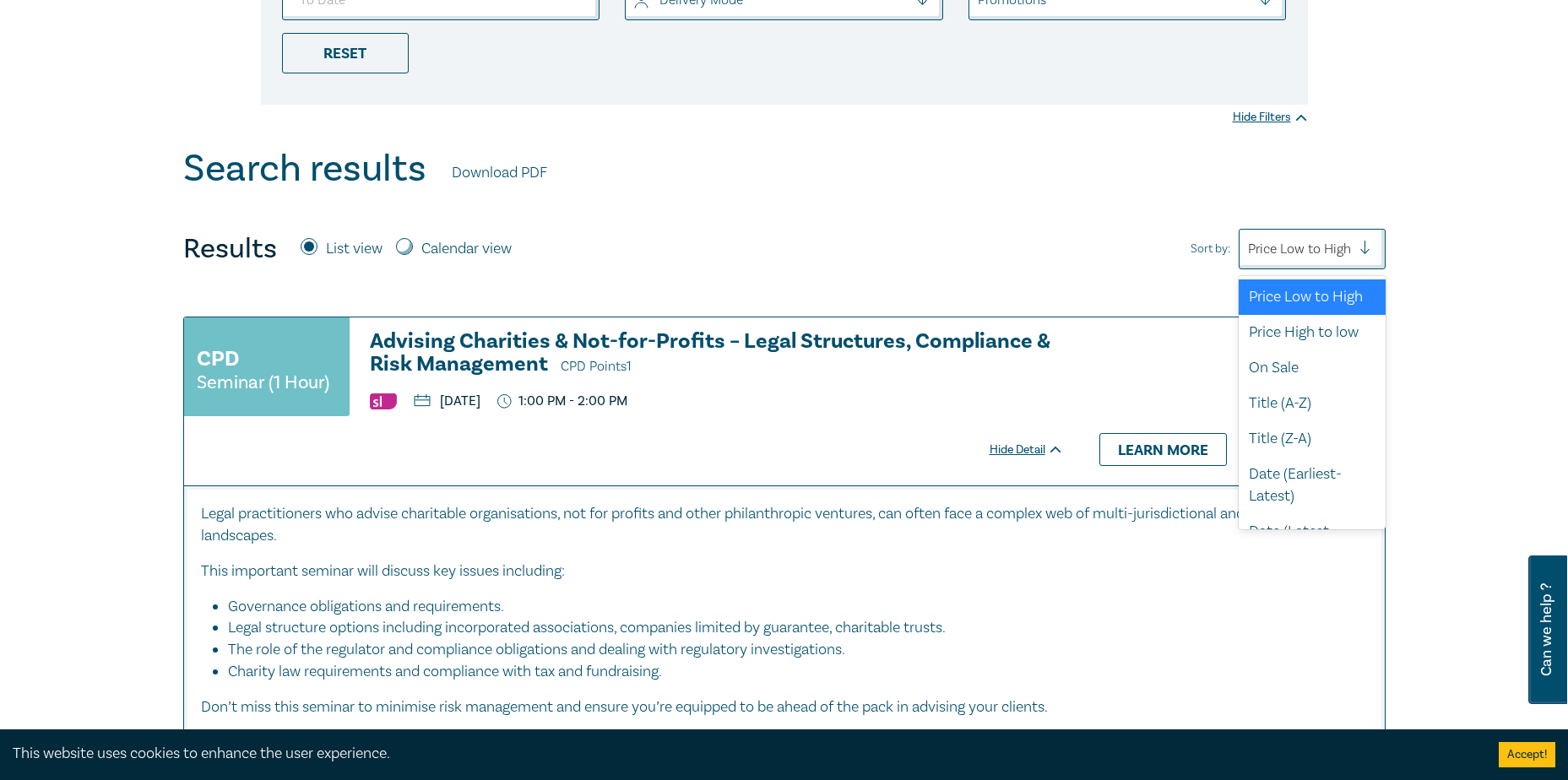
click at [1337, 240] on div at bounding box center [1300, 249] width 103 height 22
click at [1334, 351] on div "Price High to low" at bounding box center [1312, 333] width 147 height 36
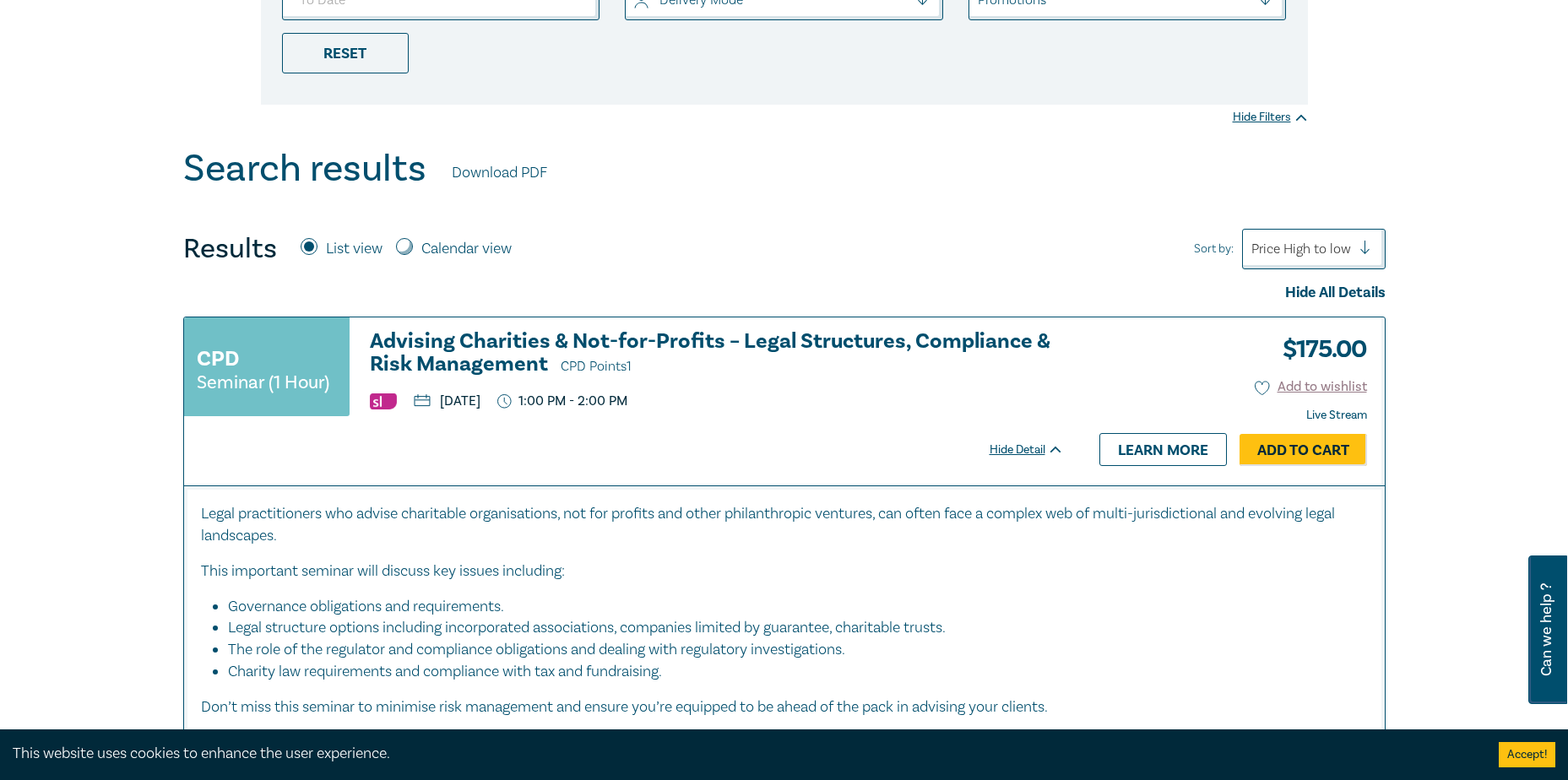
scroll to position [1014, 0]
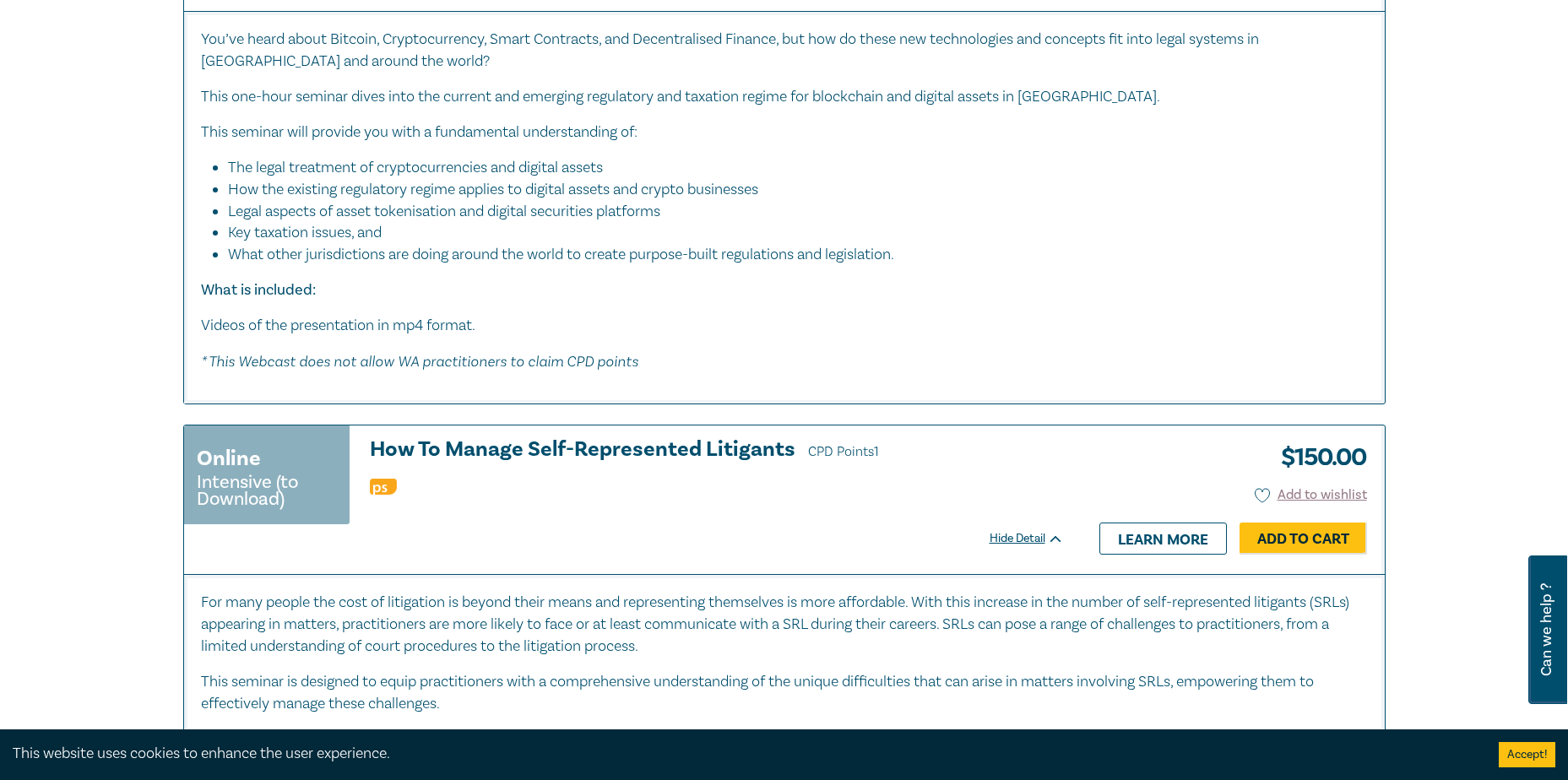
drag, startPoint x: 1505, startPoint y: 357, endPoint x: 1337, endPoint y: 390, distance: 171.2
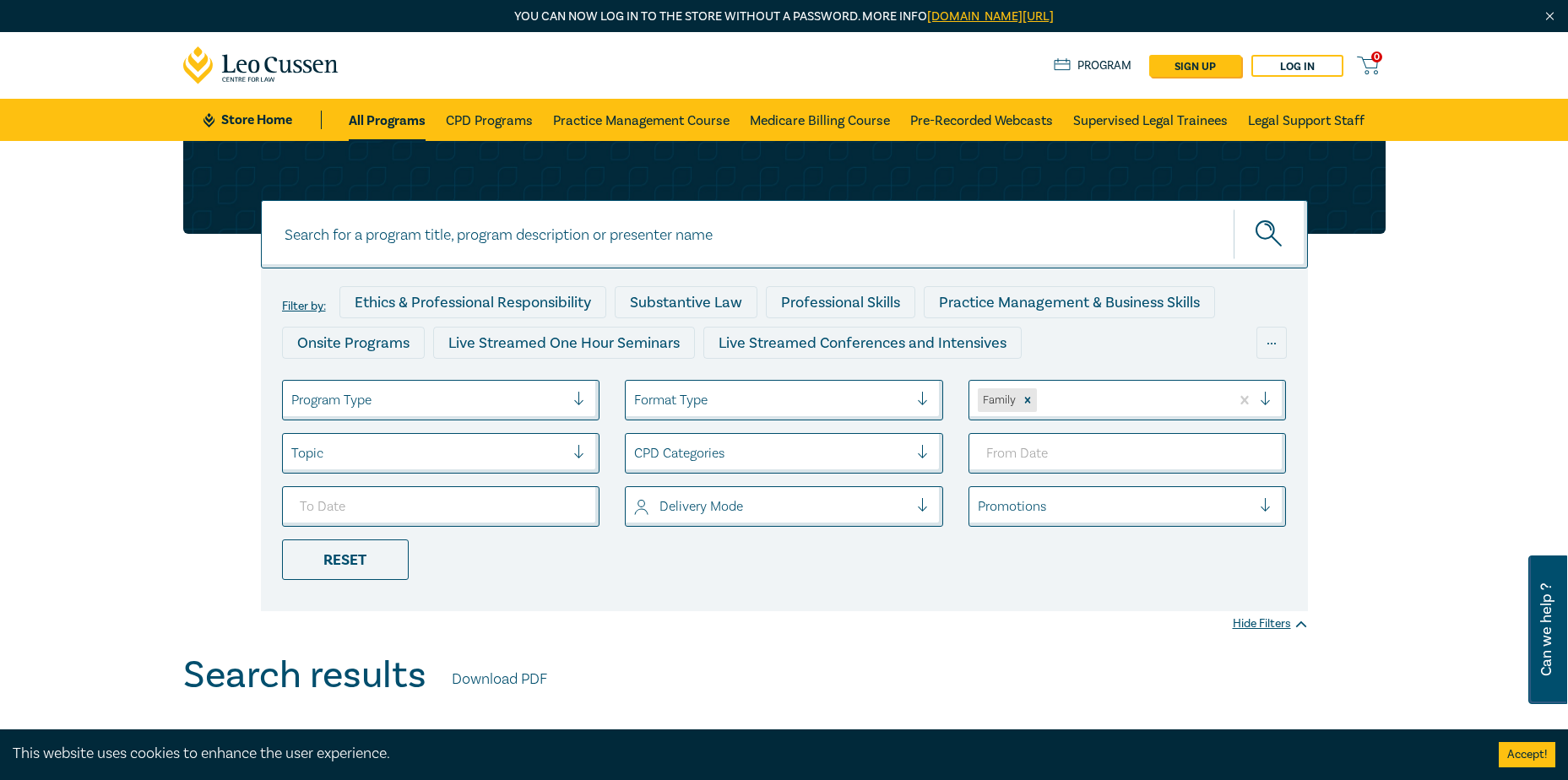
drag, startPoint x: 1428, startPoint y: 417, endPoint x: 1424, endPoint y: 113, distance: 304.0
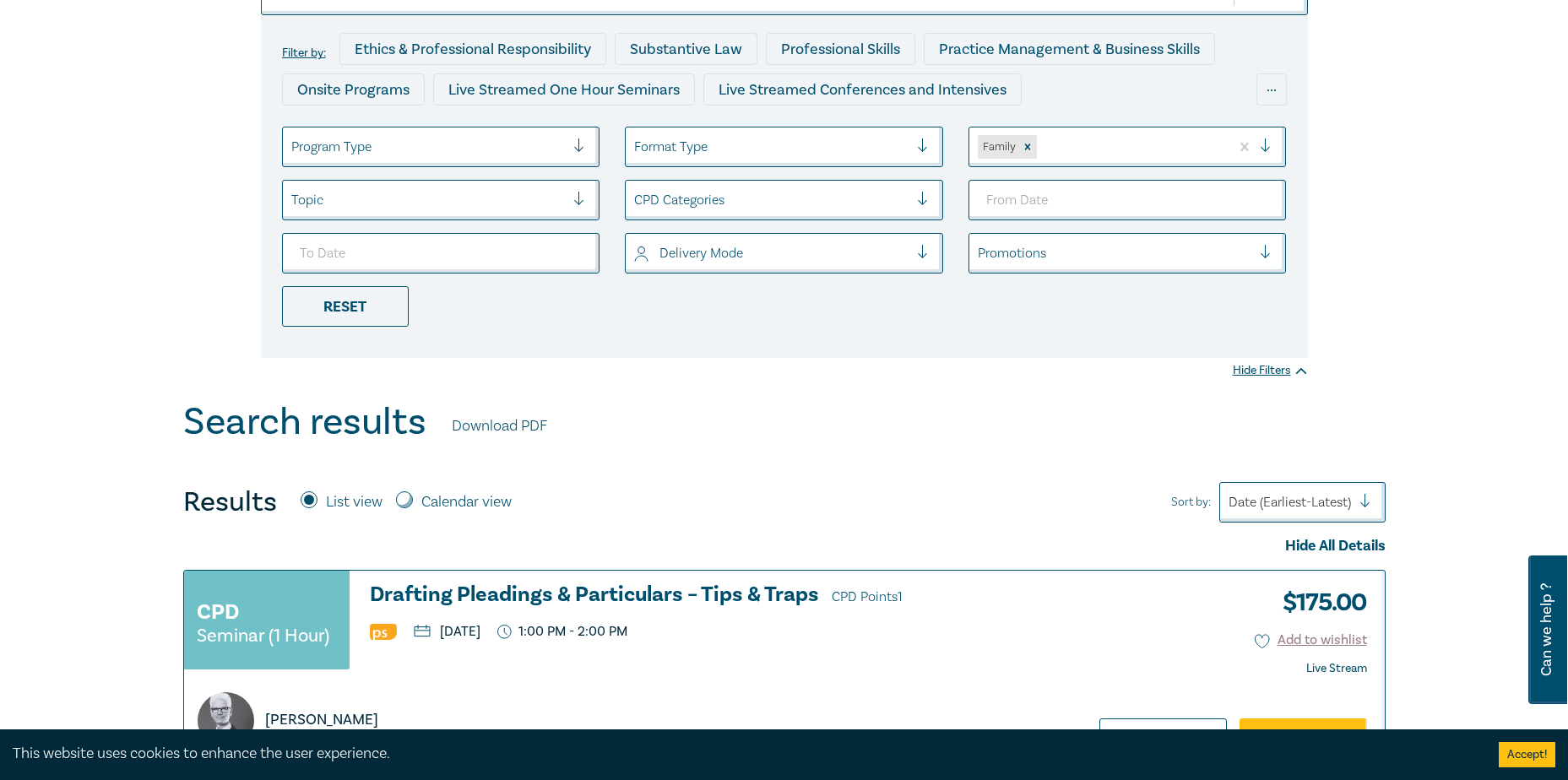
scroll to position [338, 0]
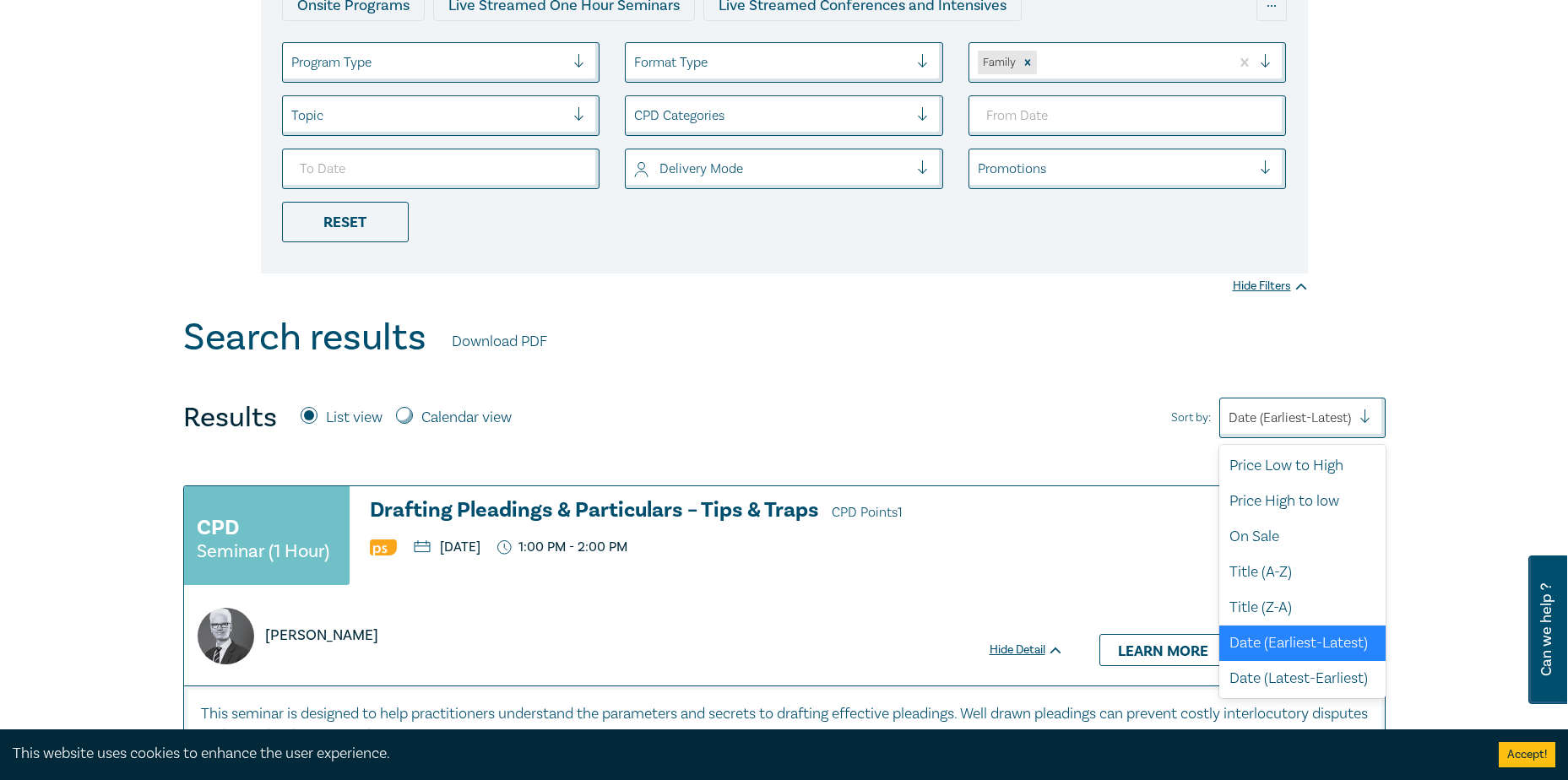
click at [1325, 421] on div at bounding box center [1289, 418] width 123 height 22
click at [1318, 470] on div "Price Low to High" at bounding box center [1302, 466] width 166 height 36
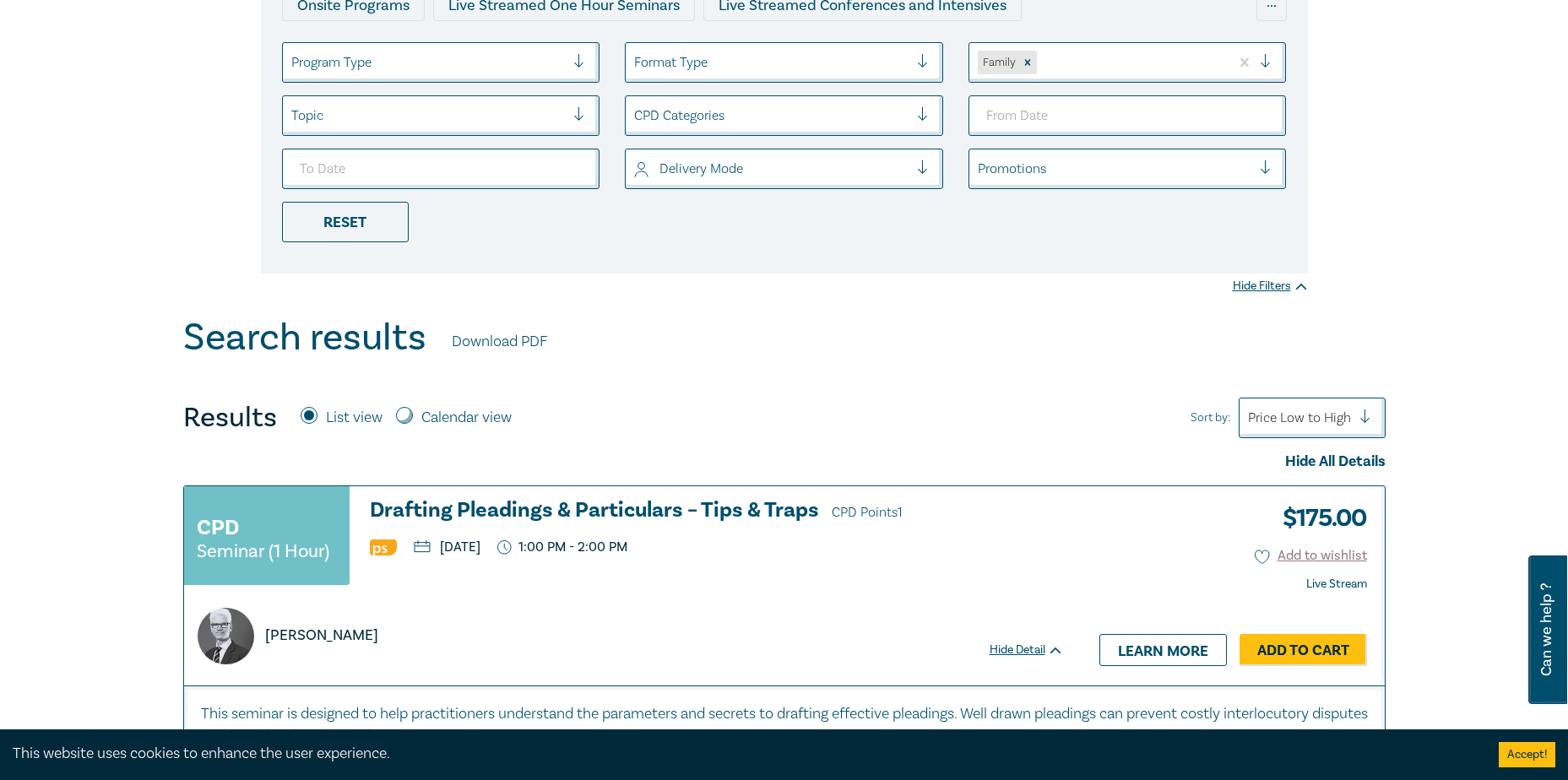
click at [1348, 399] on div "Price Low to High" at bounding box center [1312, 418] width 147 height 41
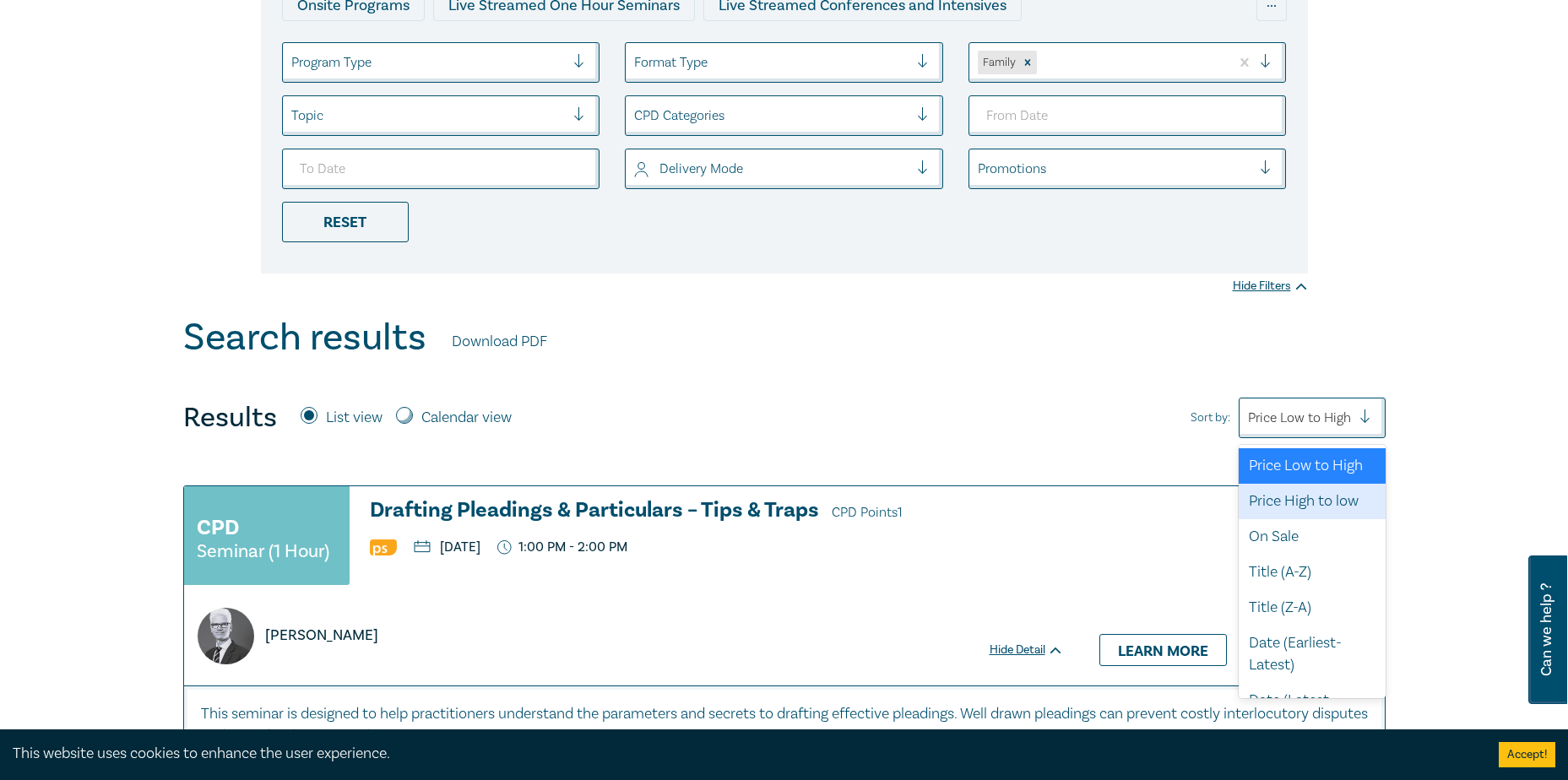
click at [1310, 509] on div "Price High to low" at bounding box center [1312, 501] width 147 height 36
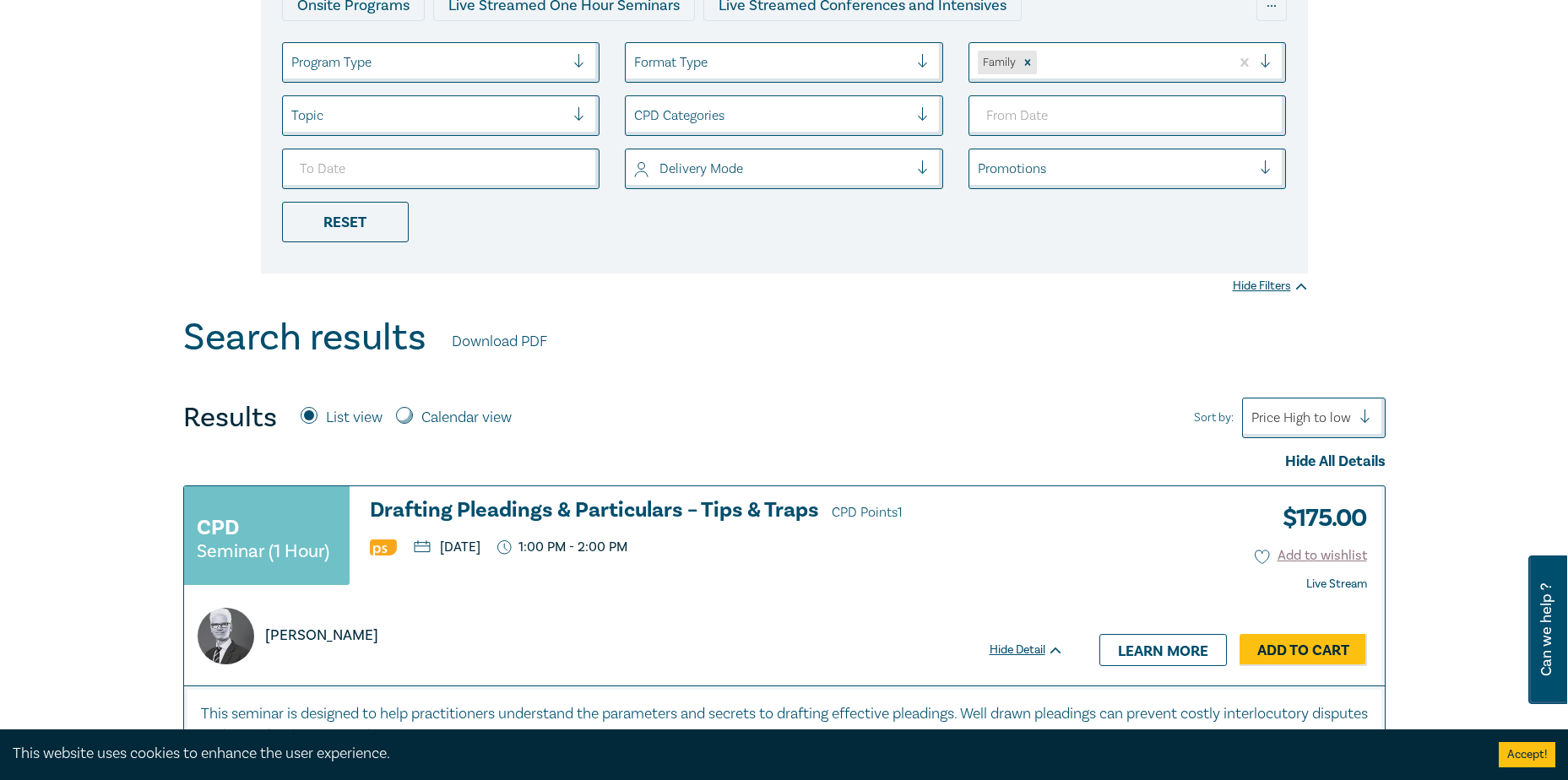
click at [1328, 423] on div at bounding box center [1301, 418] width 100 height 22
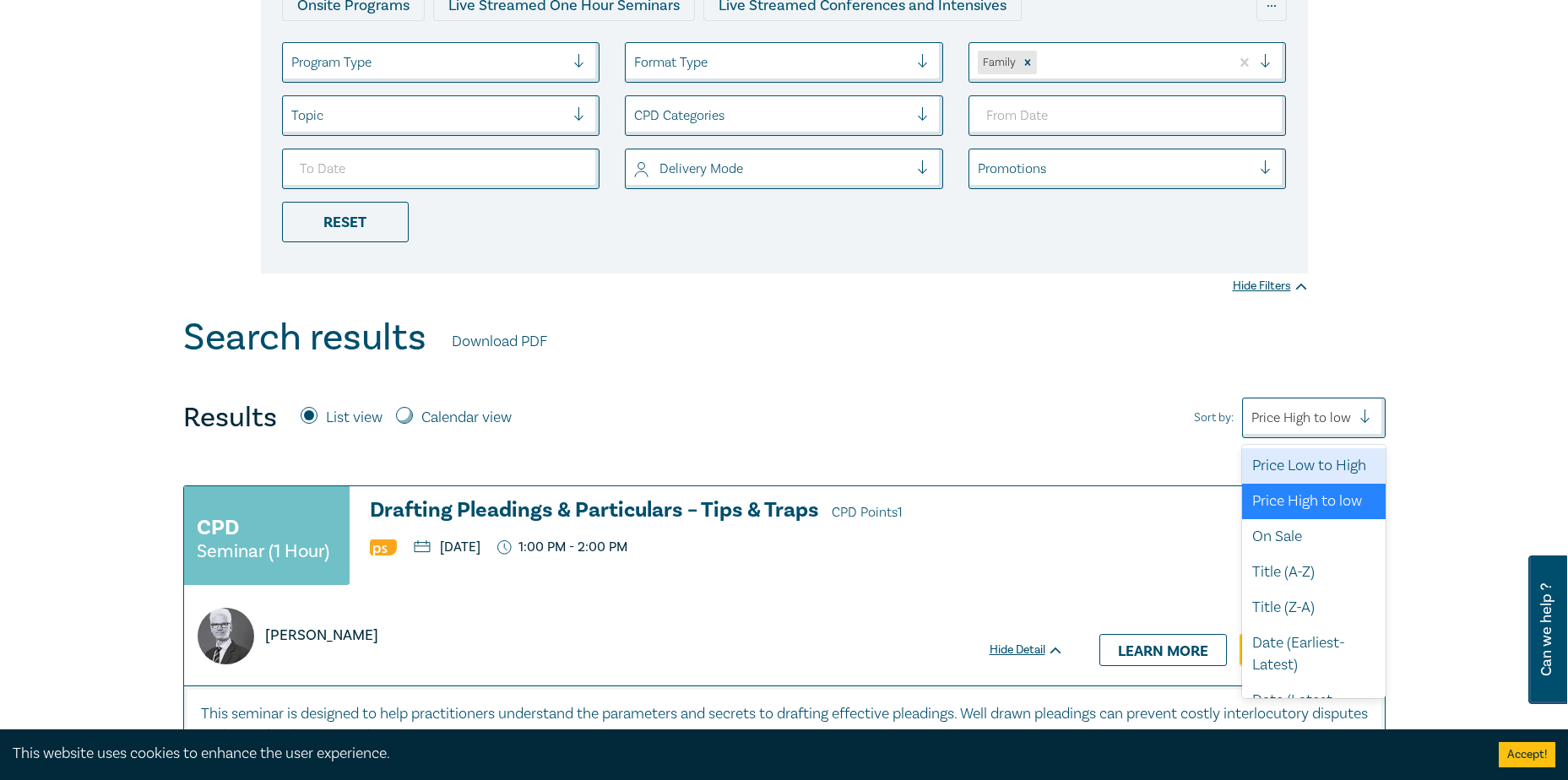
click at [1303, 471] on div "Price Low to High" at bounding box center [1314, 467] width 144 height 36
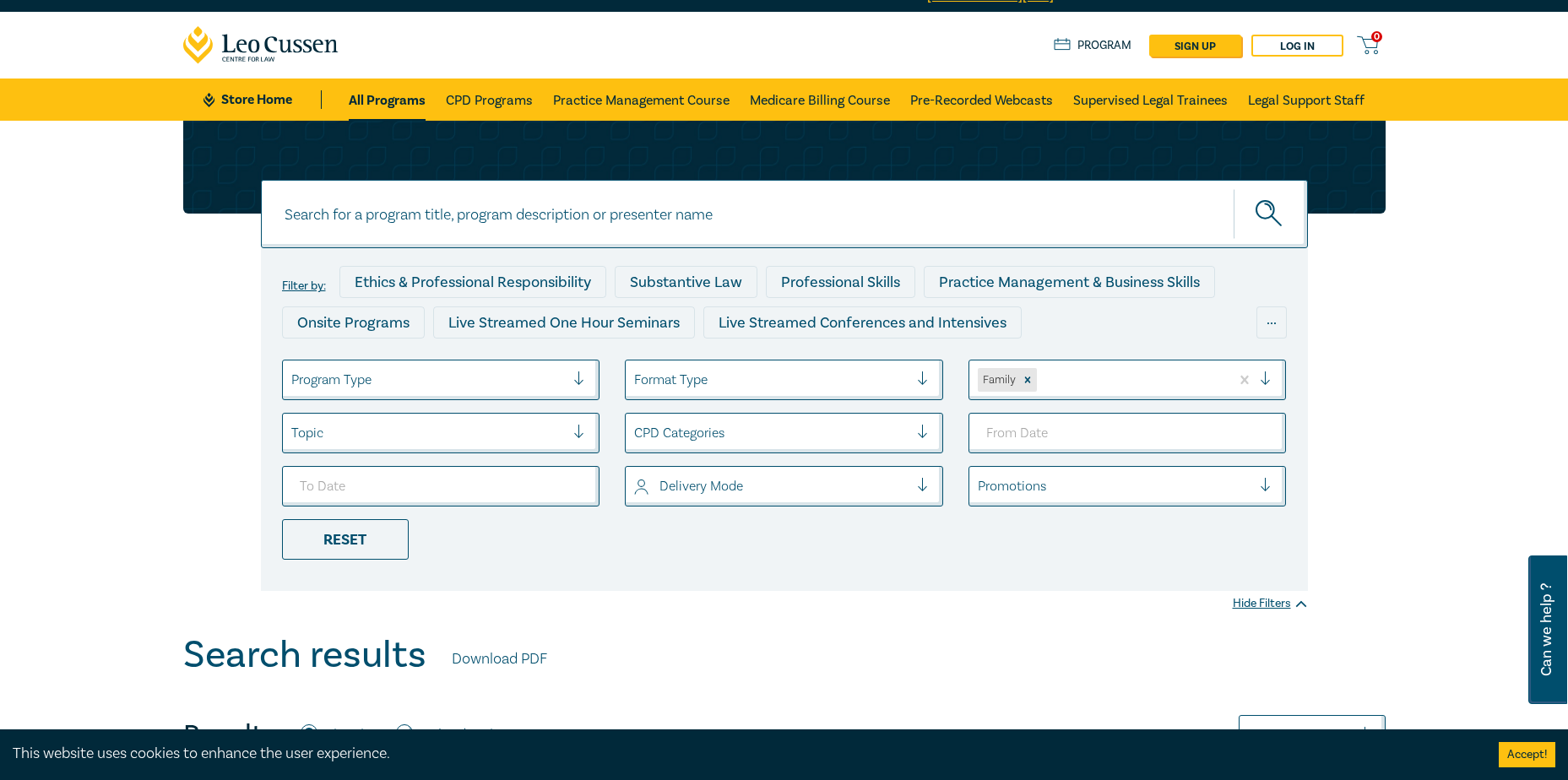
scroll to position [0, 0]
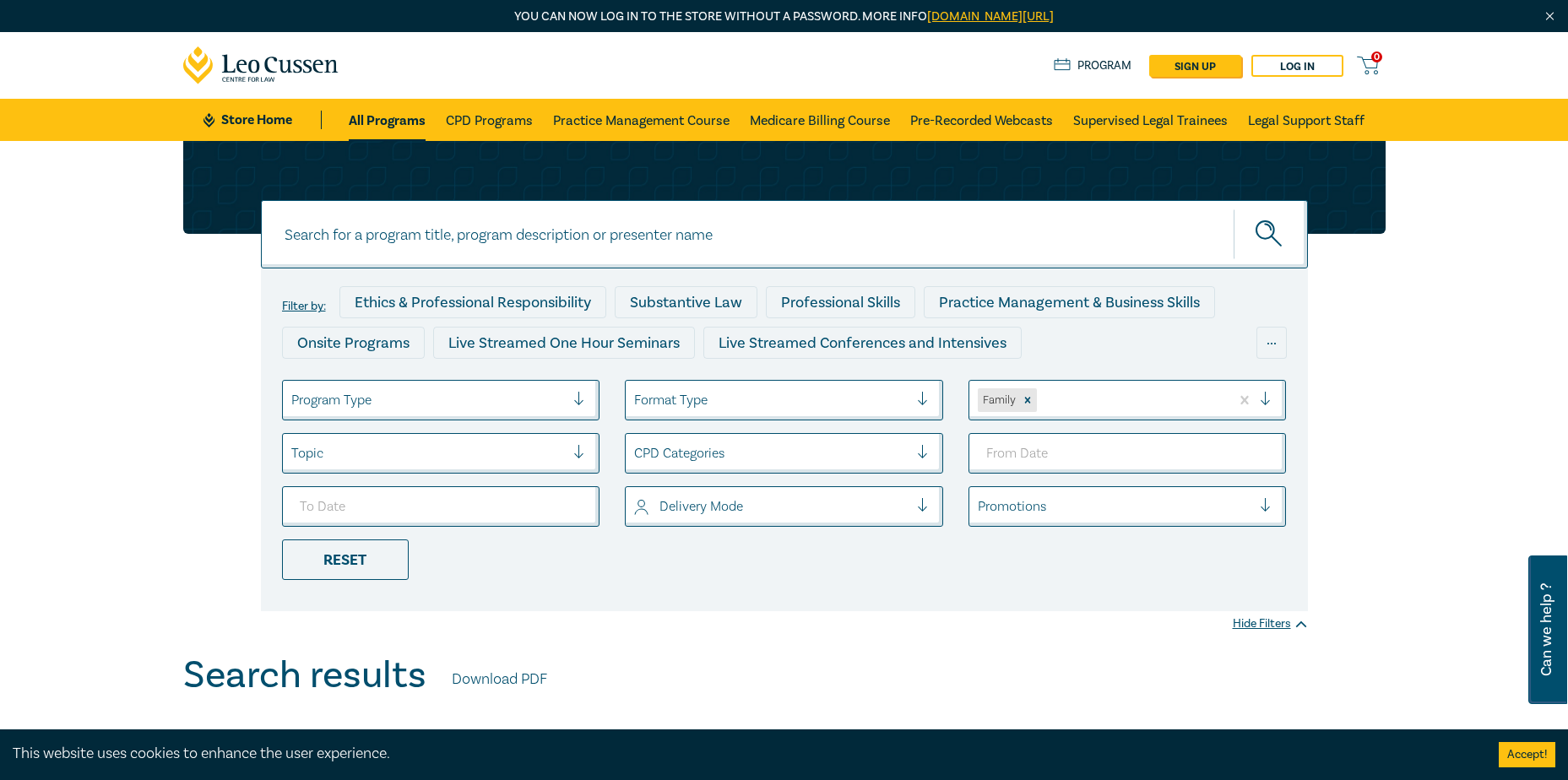
drag, startPoint x: 1512, startPoint y: 409, endPoint x: 1408, endPoint y: 3, distance: 419.1
